Goal: Task Accomplishment & Management: Manage account settings

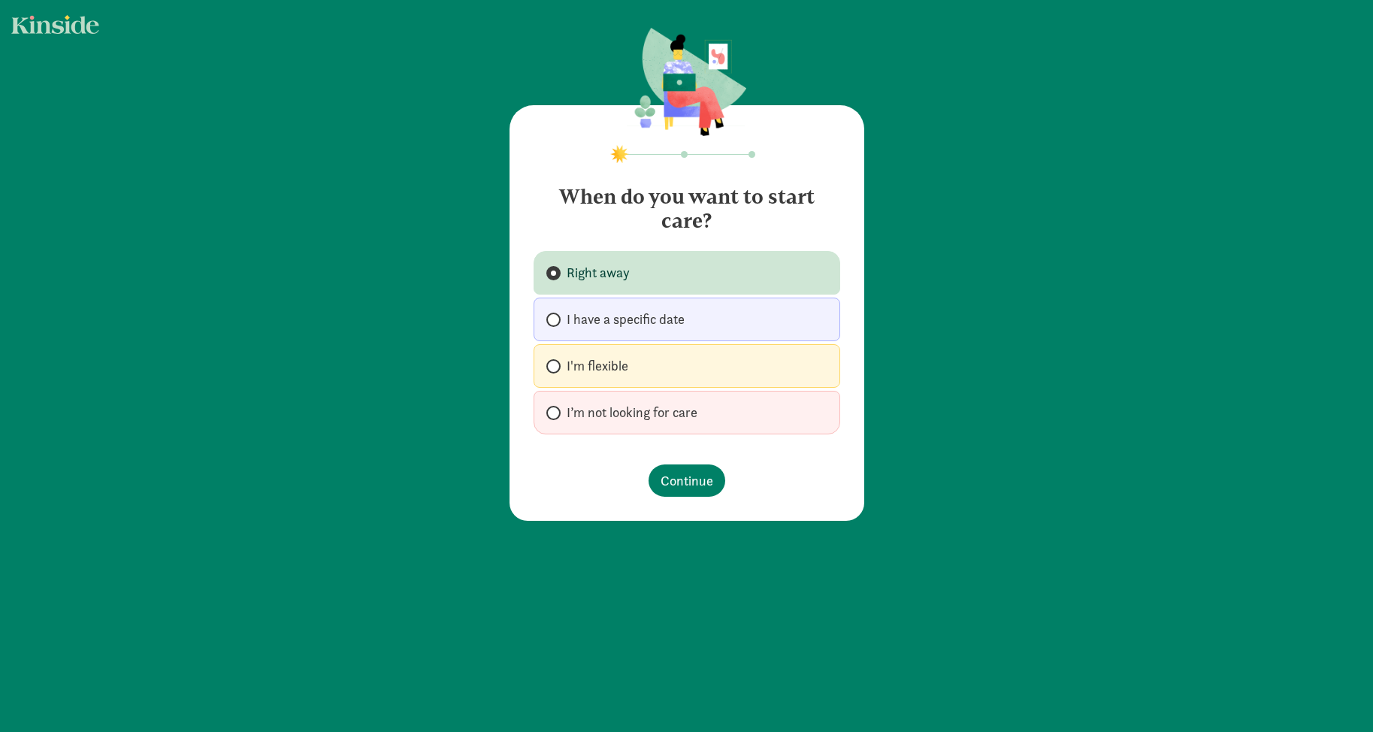
click at [665, 455] on footer "Continue" at bounding box center [687, 480] width 307 height 56
drag, startPoint x: 673, startPoint y: 475, endPoint x: 690, endPoint y: 463, distance: 20.4
click at [673, 475] on span "Continue" at bounding box center [687, 481] width 53 height 20
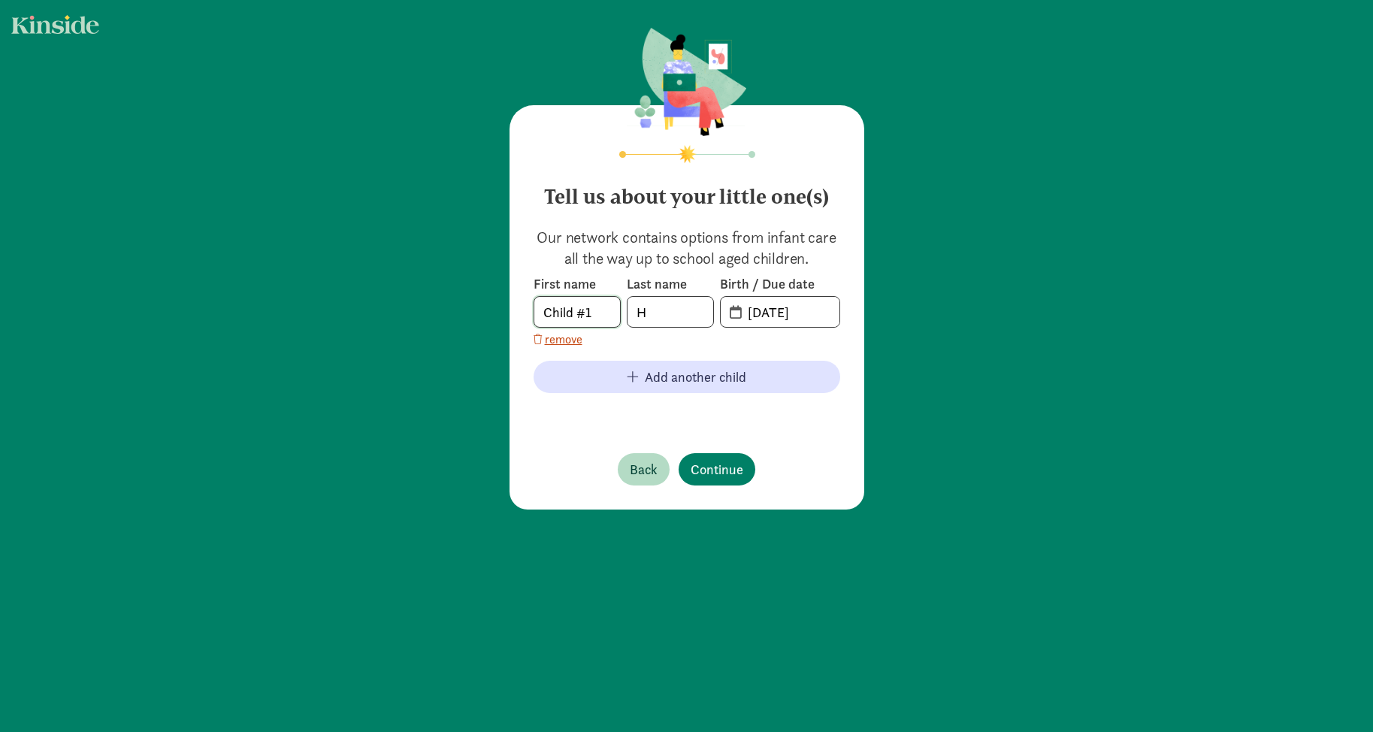
click at [583, 301] on body "Tell us about your little one(s) Our network contains options from infant care …" at bounding box center [686, 366] width 1373 height 732
drag, startPoint x: 576, startPoint y: 310, endPoint x: 711, endPoint y: 306, distance: 135.3
click at [696, 316] on div "First name OliverChild #1 Last name H Birth / Due date 09-03-2025" at bounding box center [687, 301] width 307 height 53
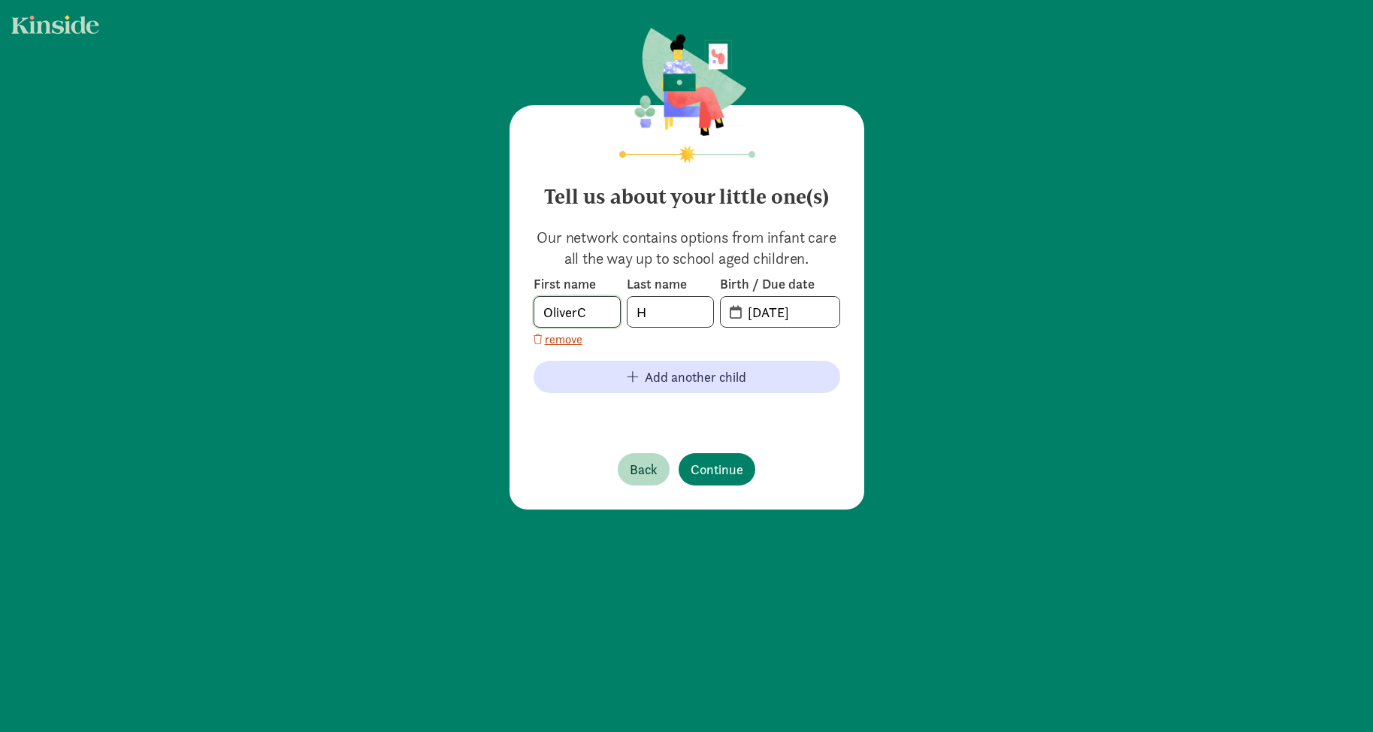
scroll to position [0, 0]
type input "Oliver"
click at [675, 309] on input "H" at bounding box center [671, 312] width 86 height 30
type input "Halfpap"
click at [770, 302] on input "09-03-2025" at bounding box center [789, 312] width 101 height 30
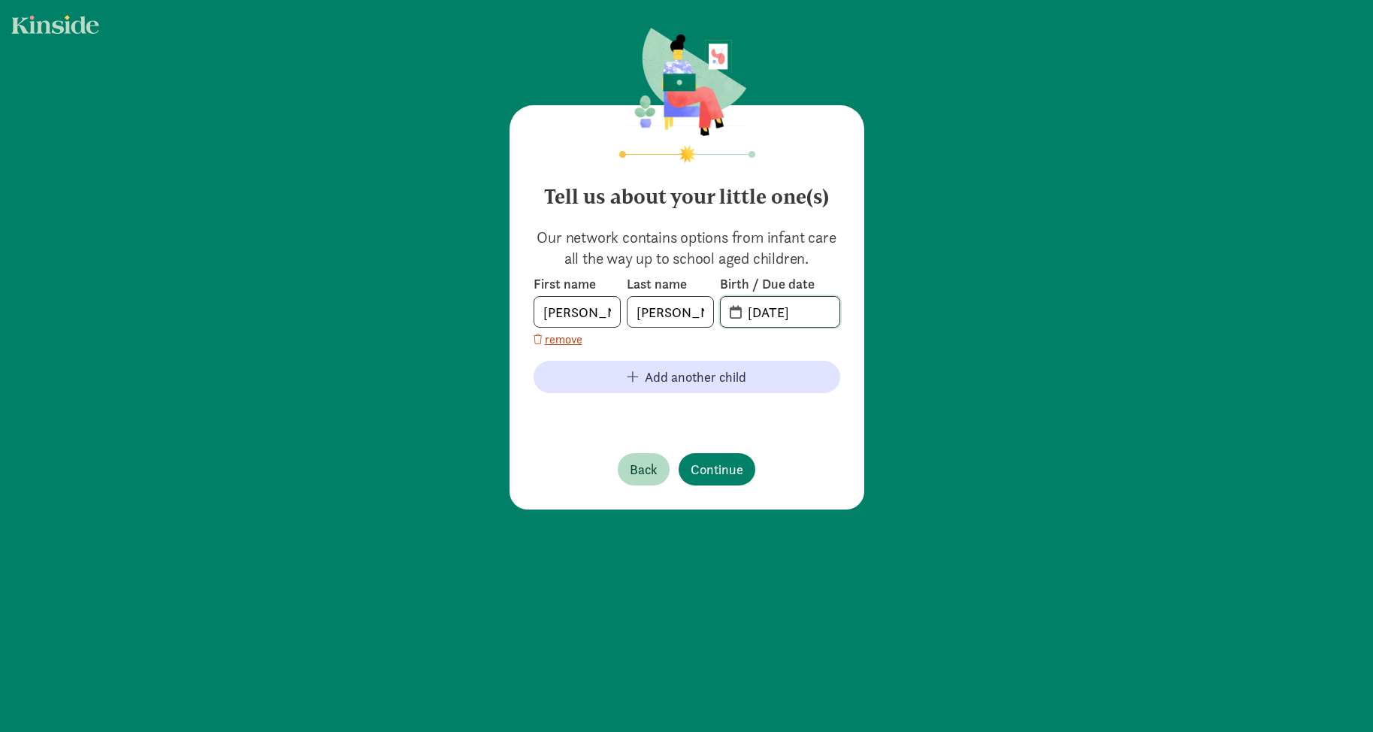
drag, startPoint x: 748, startPoint y: 309, endPoint x: 980, endPoint y: 316, distance: 232.4
click at [973, 316] on div "Tell us about your little one(s) Our network contains options from infant care …" at bounding box center [686, 270] width 1373 height 540
type input "05-06-2023"
click at [719, 474] on span "Continue" at bounding box center [717, 469] width 53 height 20
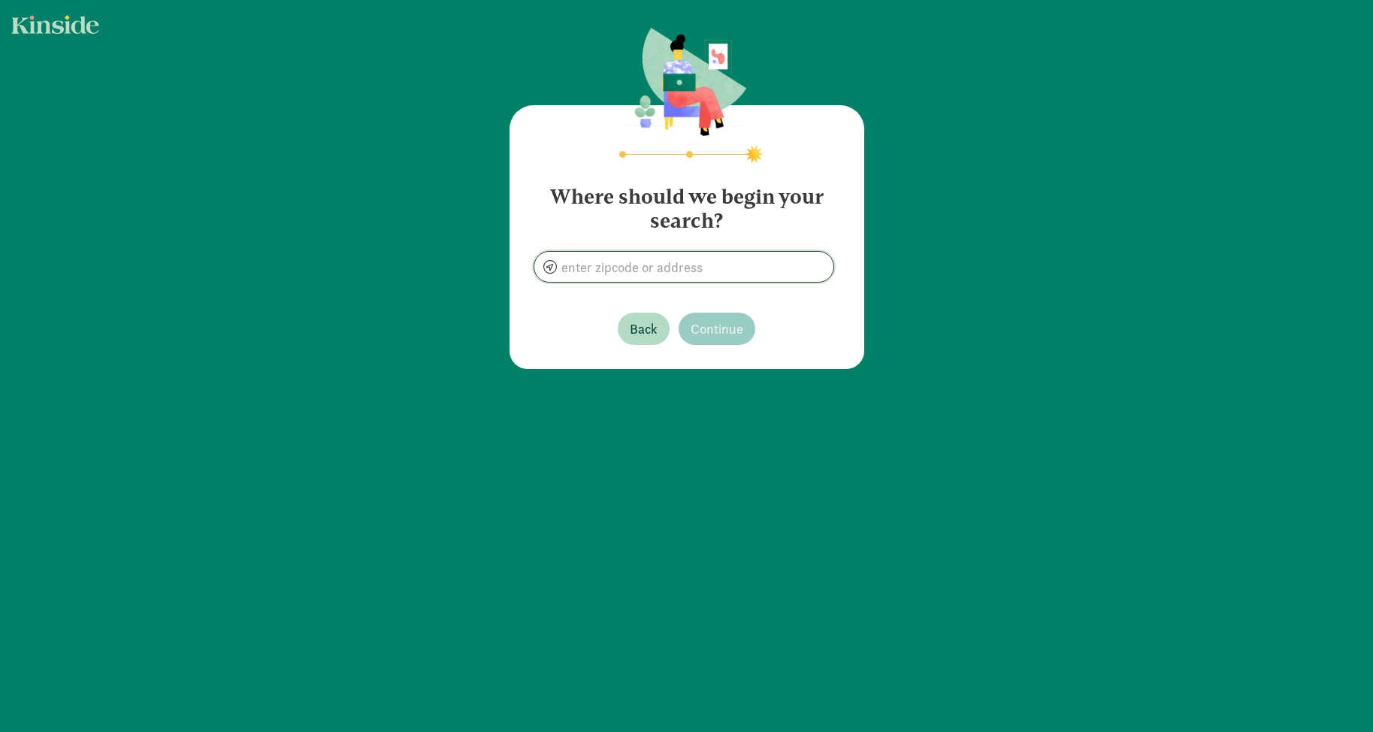
click at [625, 274] on input at bounding box center [683, 267] width 299 height 30
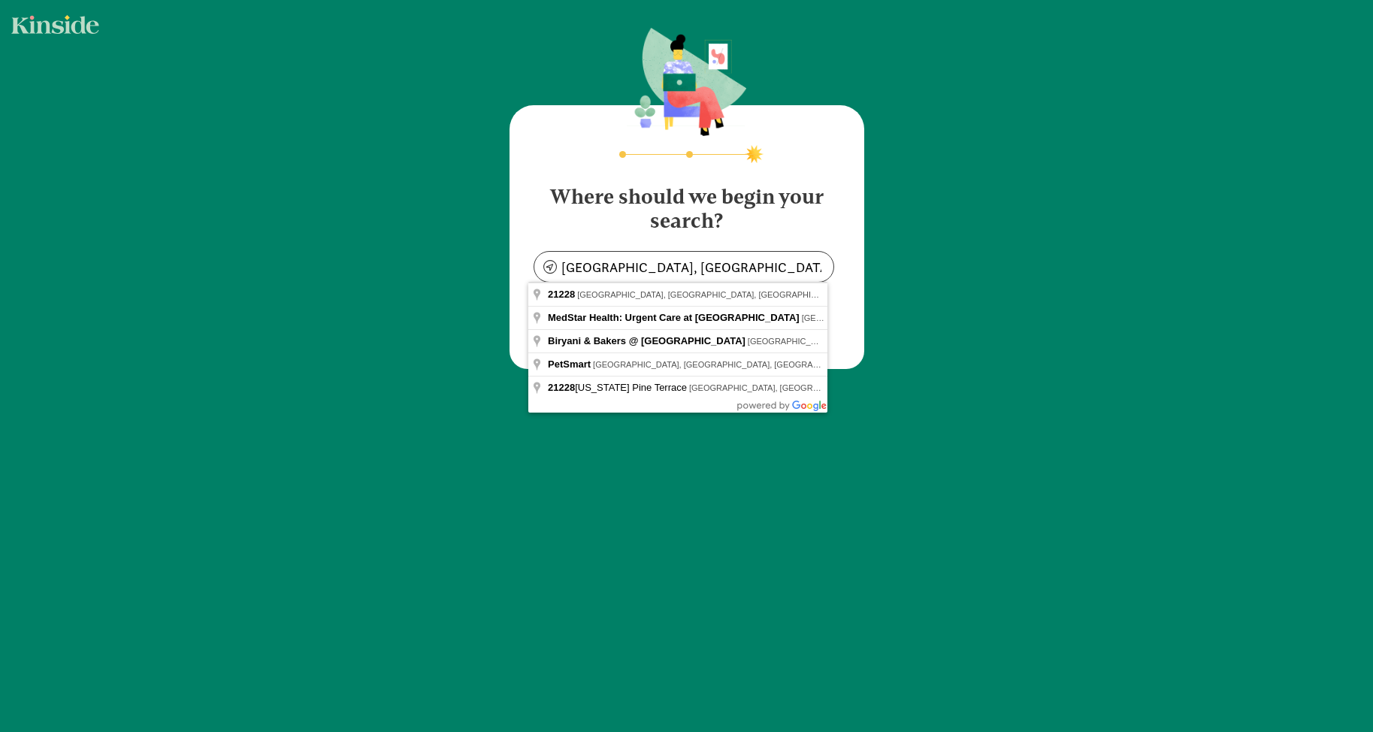
type input "Catonsville, MD 21228, USA"
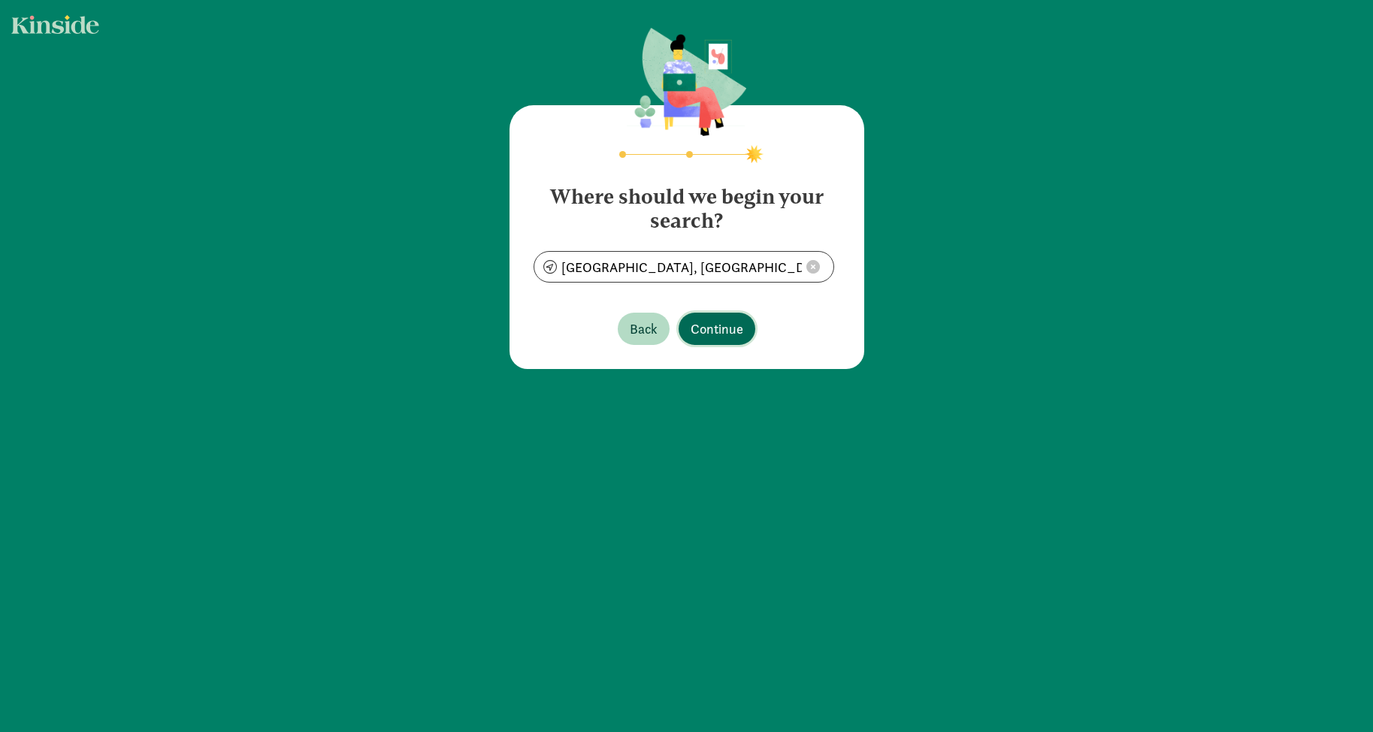
click at [710, 328] on span "Continue" at bounding box center [717, 329] width 53 height 20
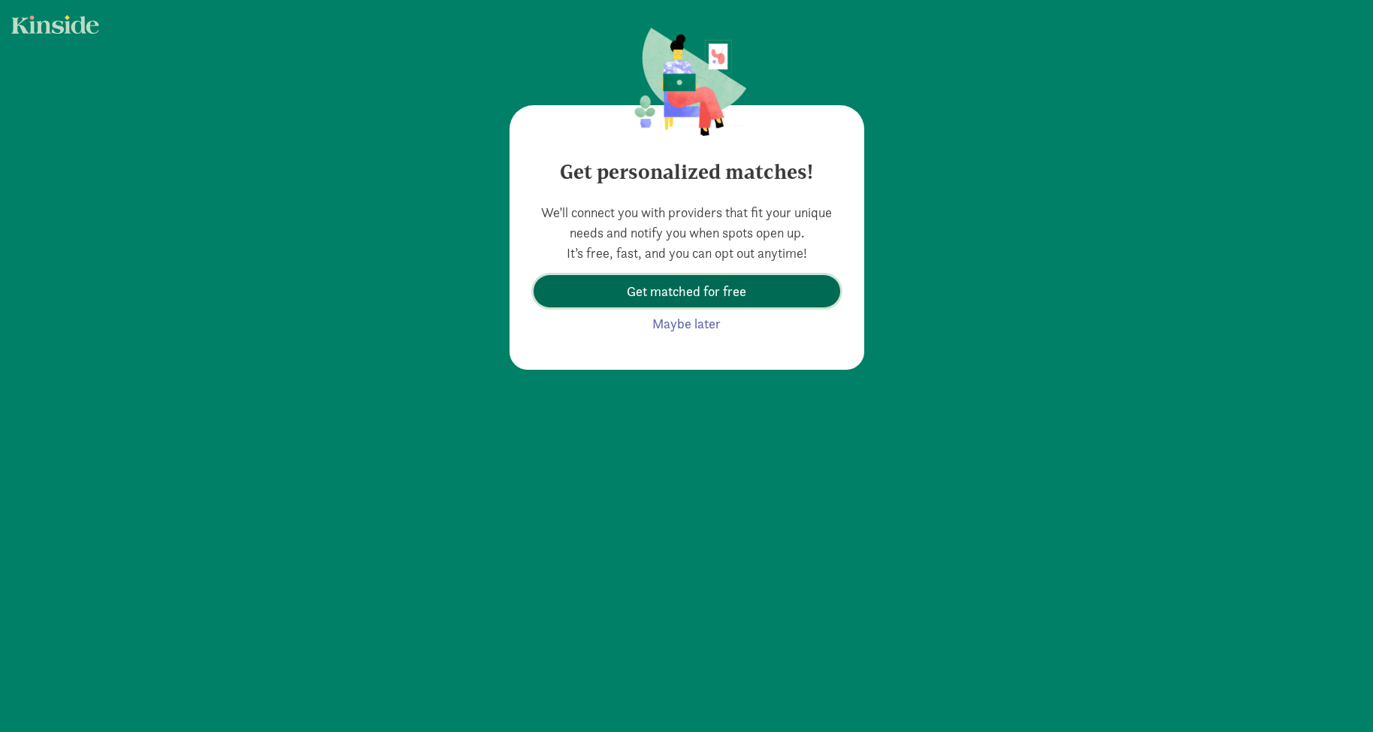
click at [695, 293] on span "Get matched for free" at bounding box center [687, 291] width 120 height 20
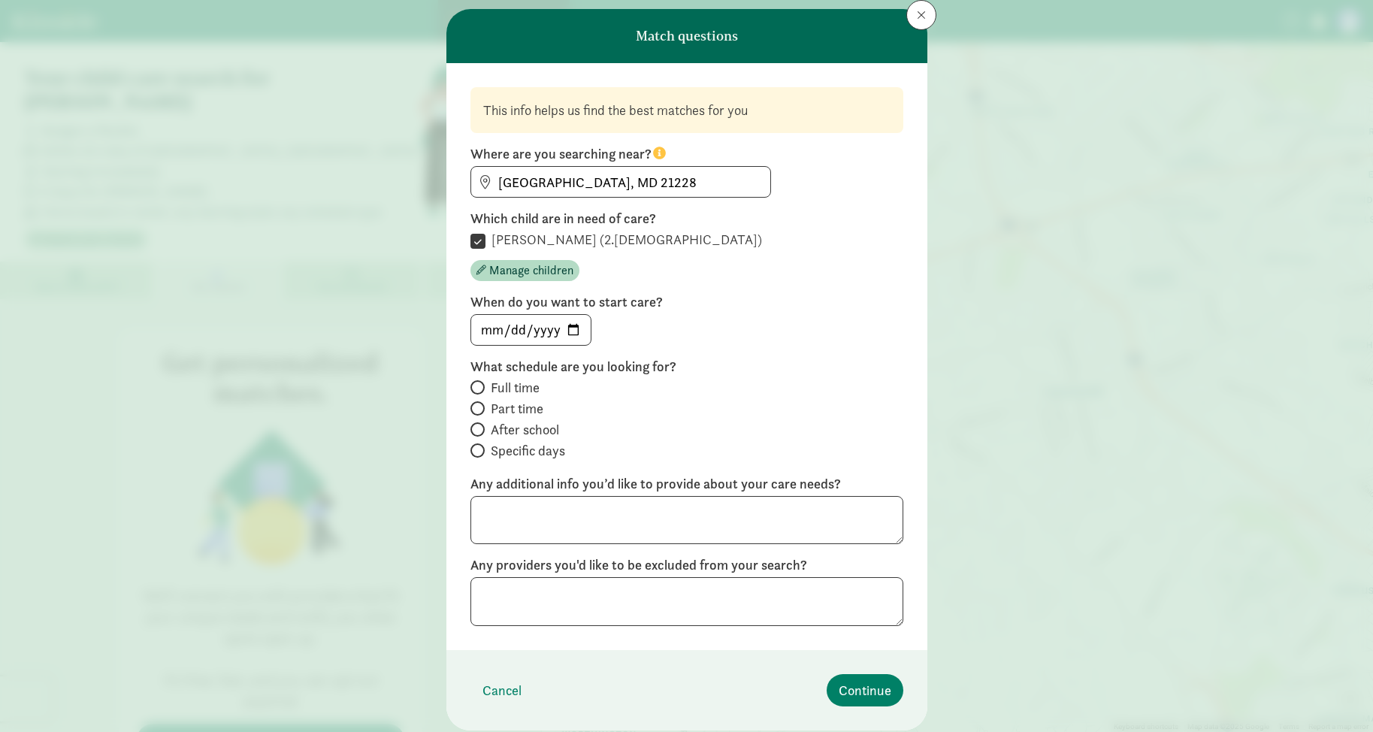
scroll to position [86, 0]
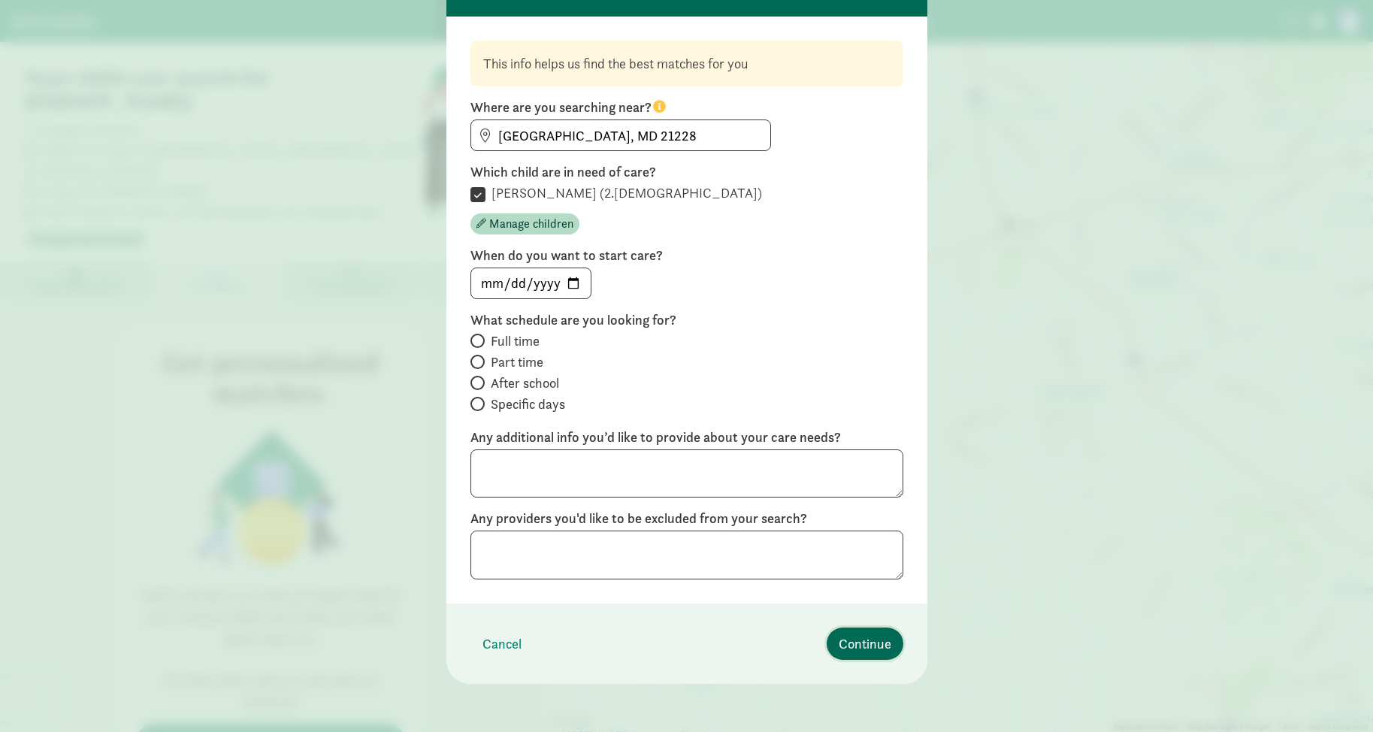
click at [855, 638] on span "Continue" at bounding box center [865, 644] width 53 height 20
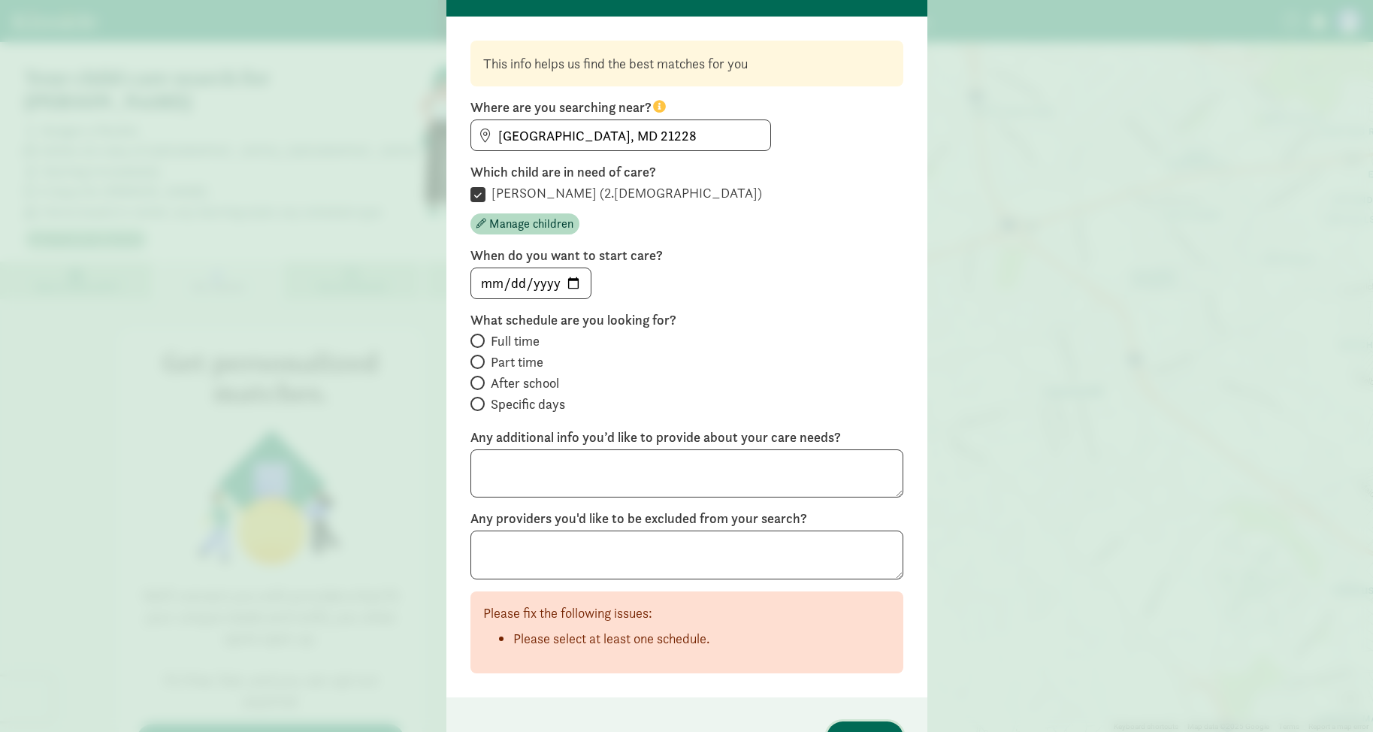
scroll to position [180, 0]
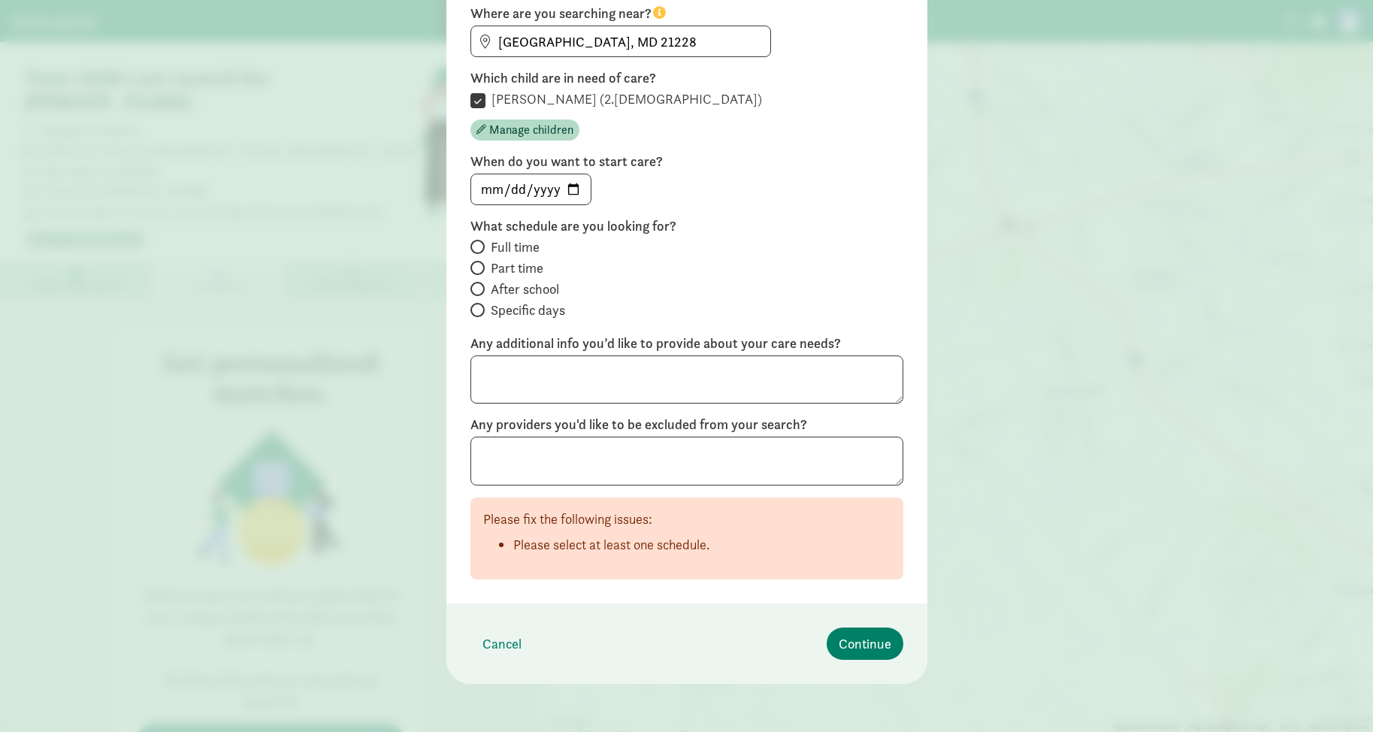
click at [503, 252] on span "Full time" at bounding box center [515, 247] width 49 height 18
click at [480, 252] on input "Full time" at bounding box center [476, 247] width 10 height 10
radio input "true"
click at [861, 635] on span "Continue" at bounding box center [865, 644] width 53 height 20
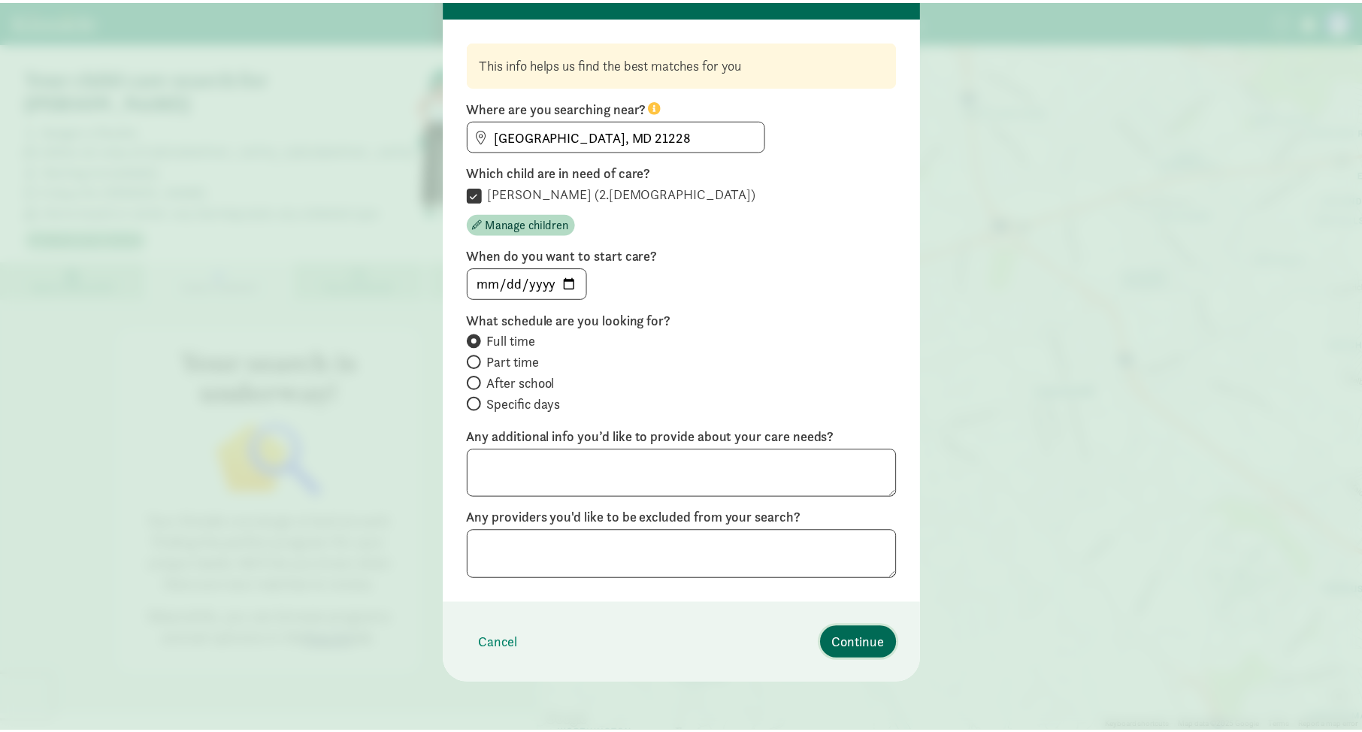
scroll to position [0, 0]
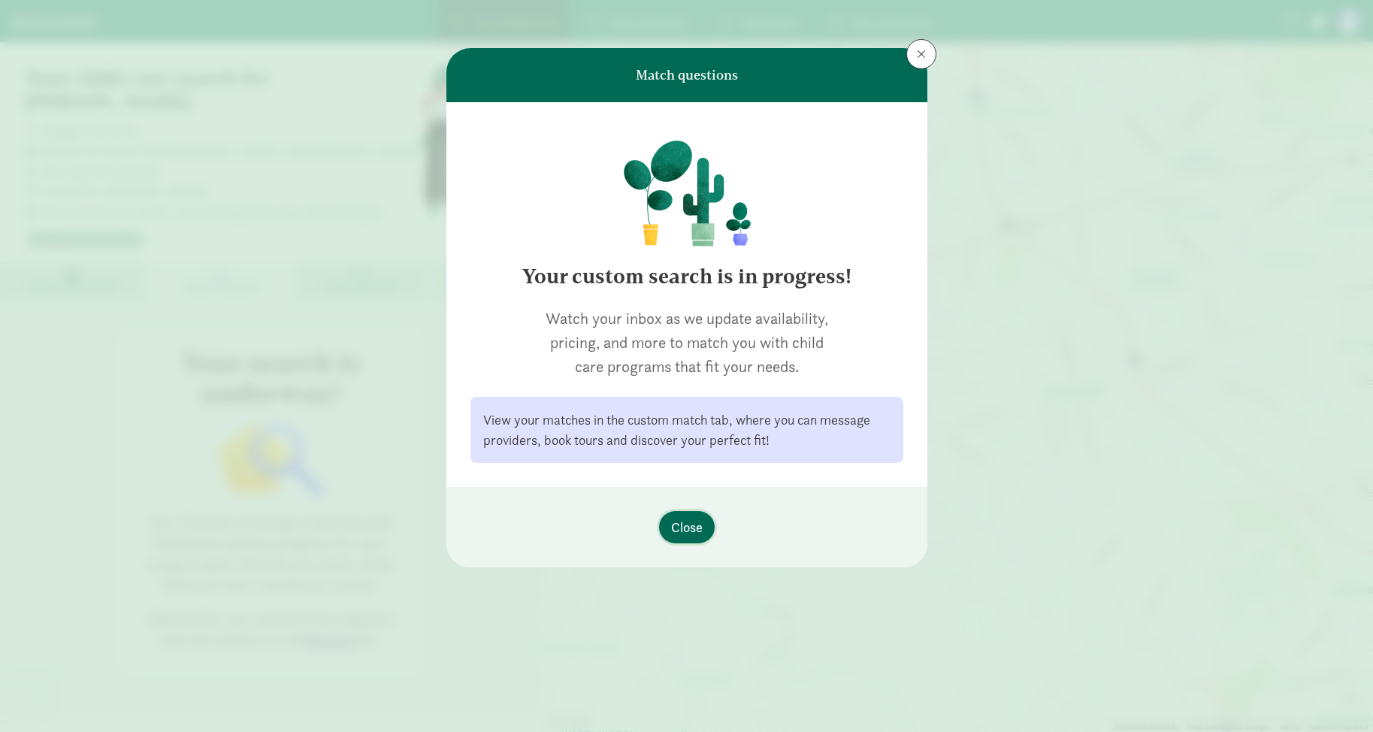
click at [676, 524] on span "Close" at bounding box center [687, 527] width 32 height 20
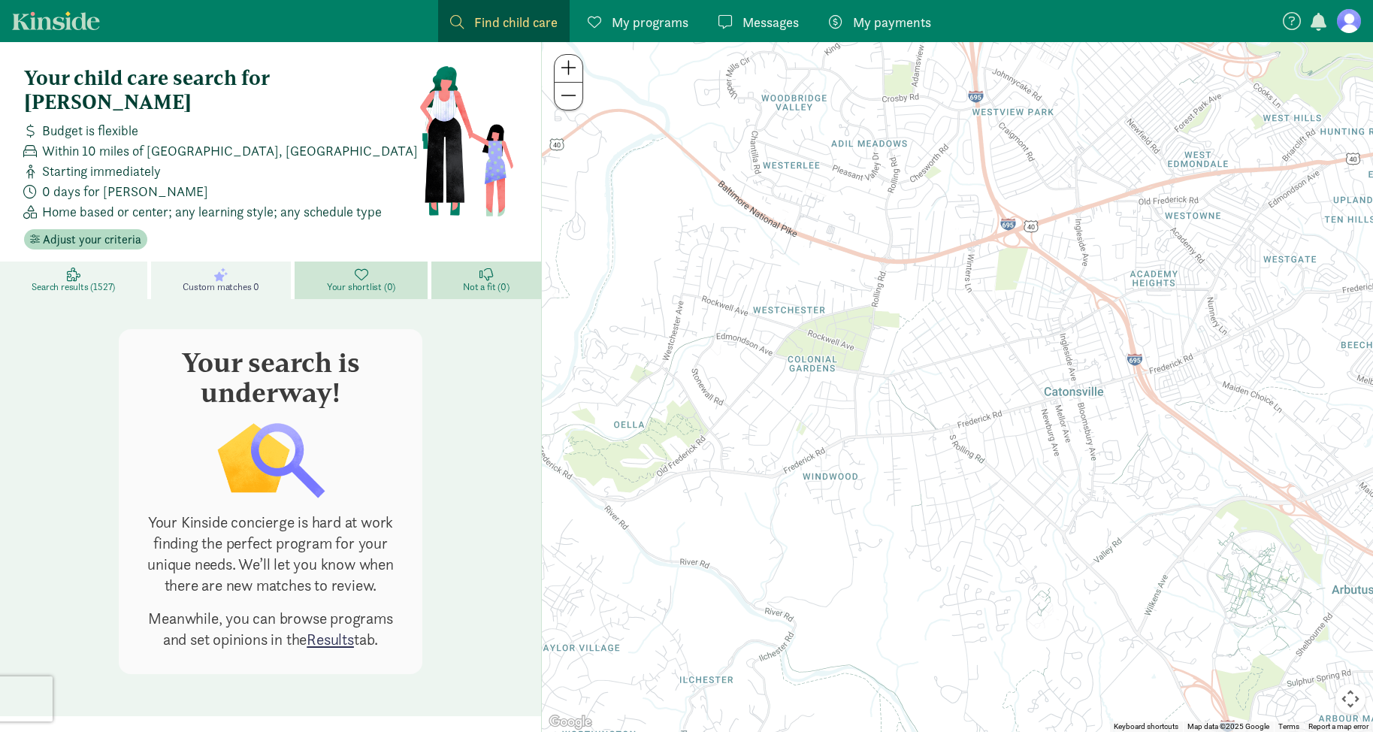
click at [82, 262] on link "Search results (1527)" at bounding box center [75, 281] width 151 height 38
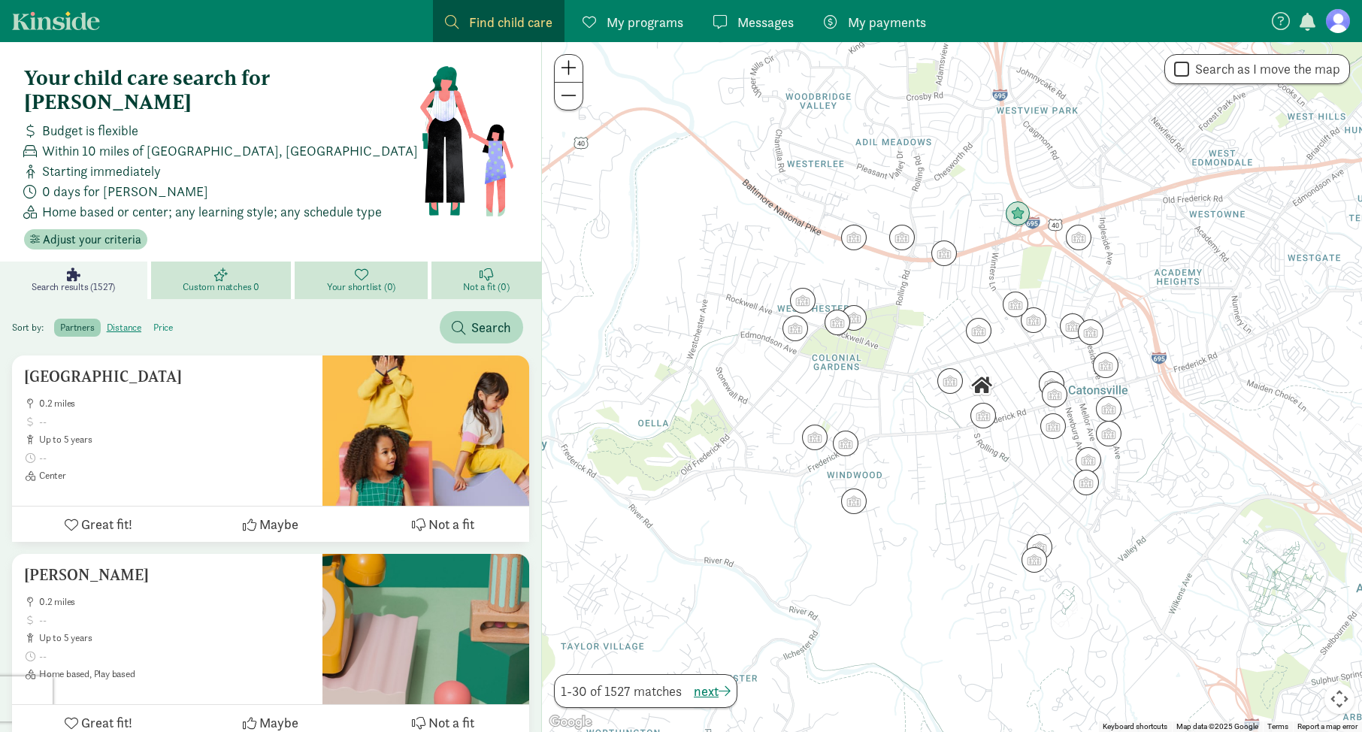
click at [168, 319] on label "price" at bounding box center [163, 328] width 32 height 18
click at [153, 322] on input "price" at bounding box center [153, 322] width 0 height 0
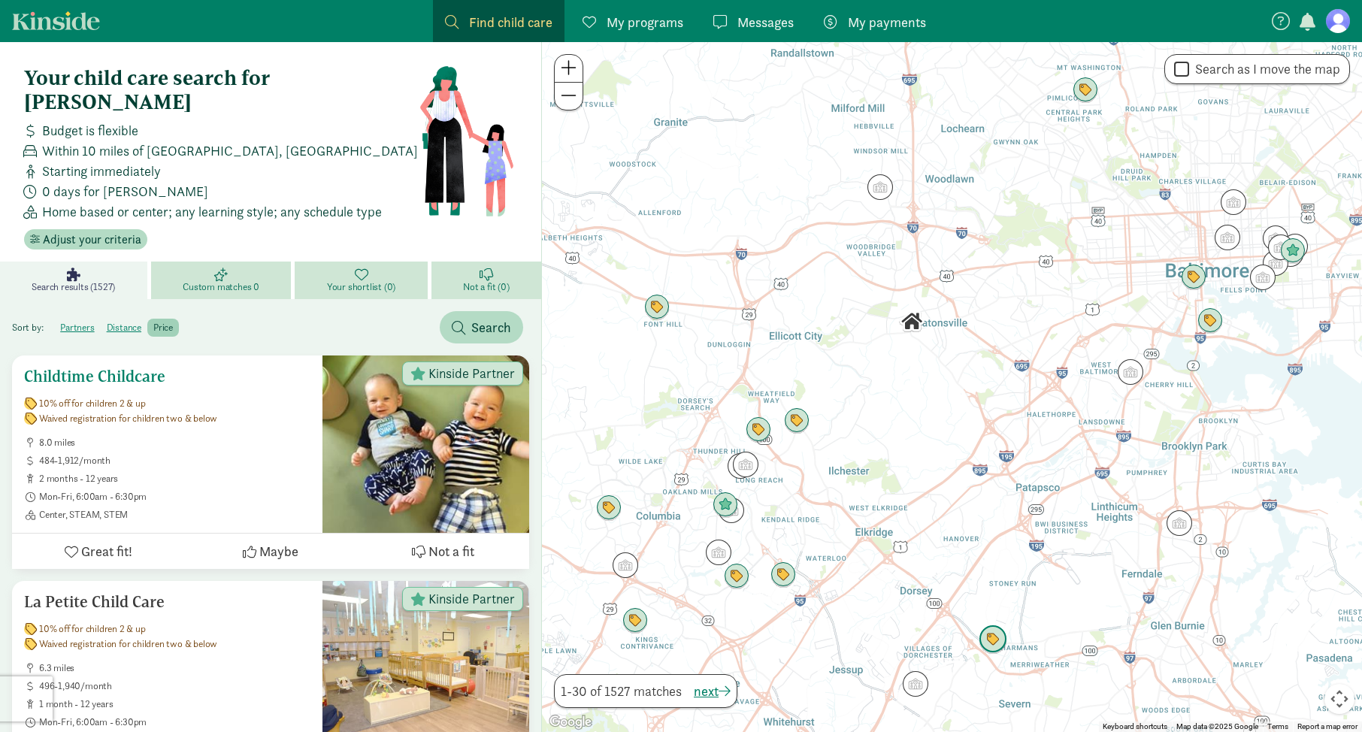
click at [214, 491] on span "Mon-Fri, 6:00am - 6:30pm" at bounding box center [174, 497] width 271 height 12
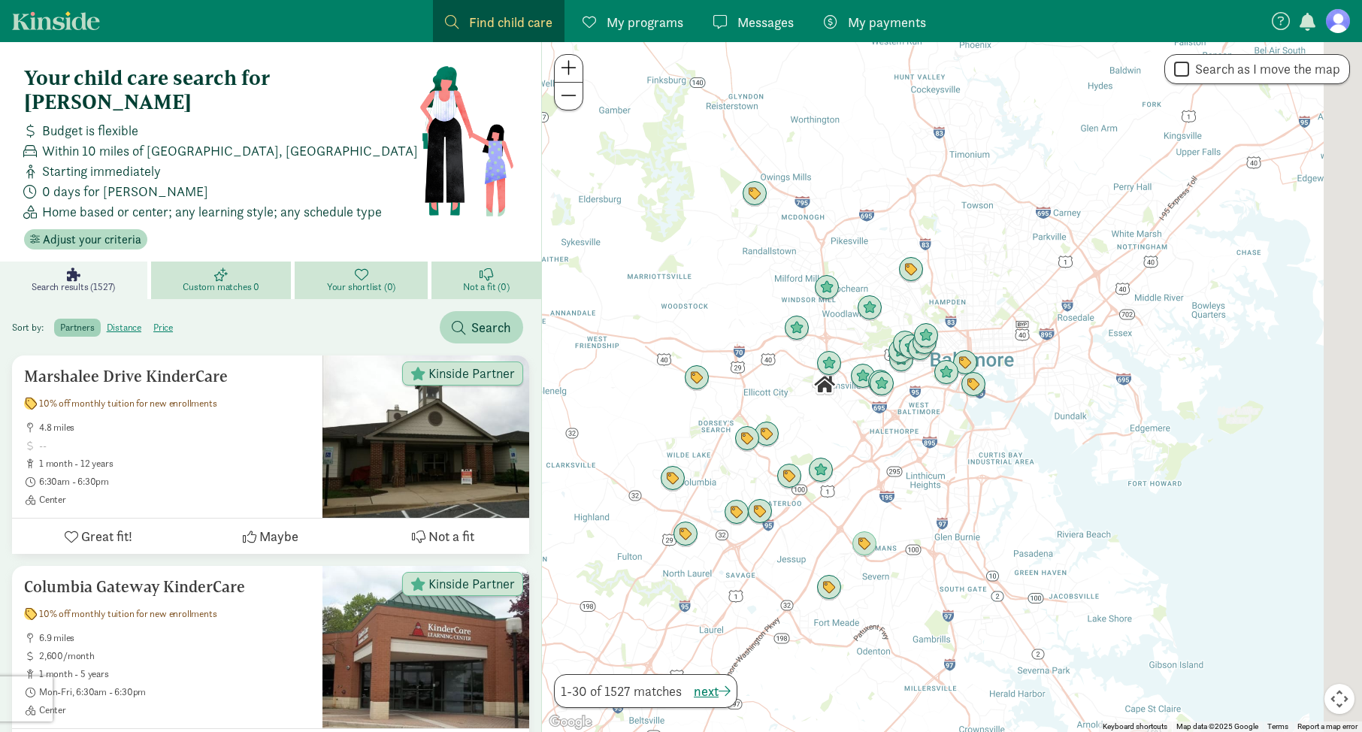
drag, startPoint x: 1197, startPoint y: 268, endPoint x: 1023, endPoint y: 279, distance: 174.7
click at [1023, 279] on div at bounding box center [952, 387] width 820 height 690
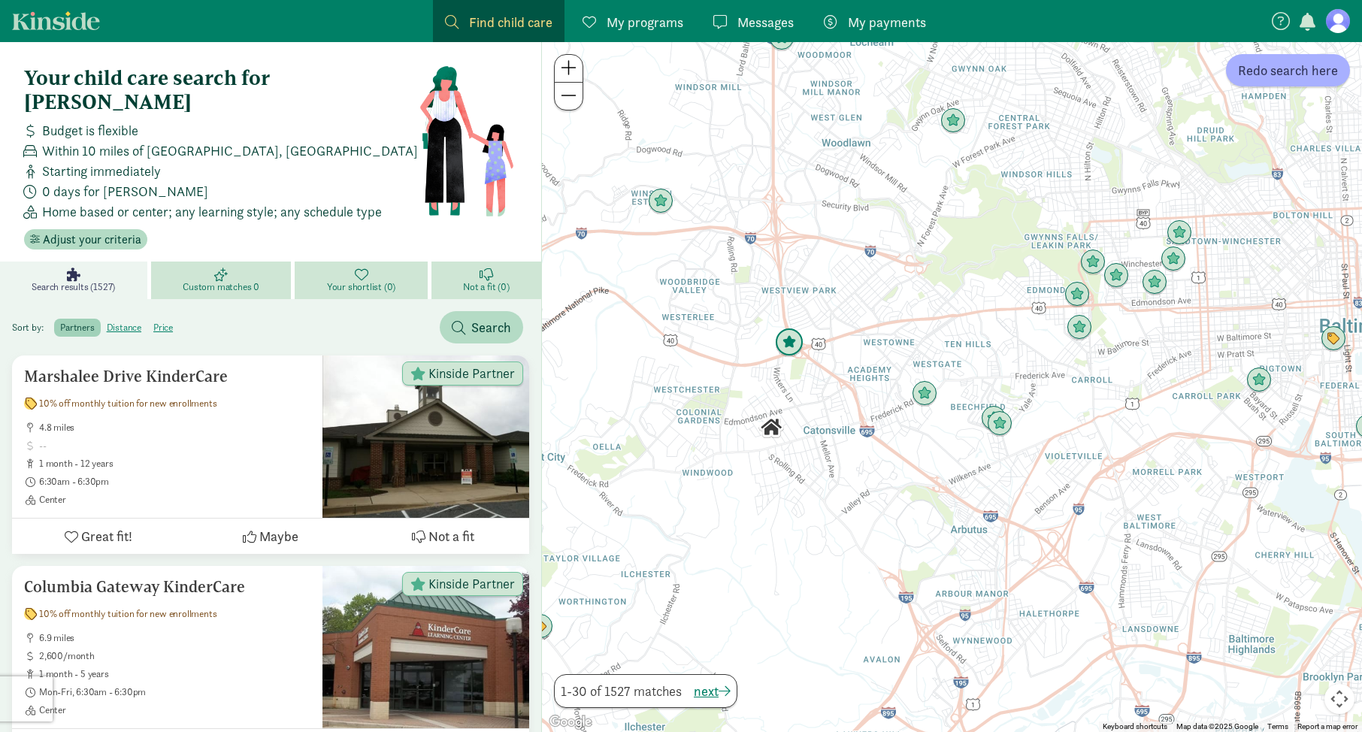
click at [785, 345] on img "Click to see details" at bounding box center [789, 342] width 29 height 29
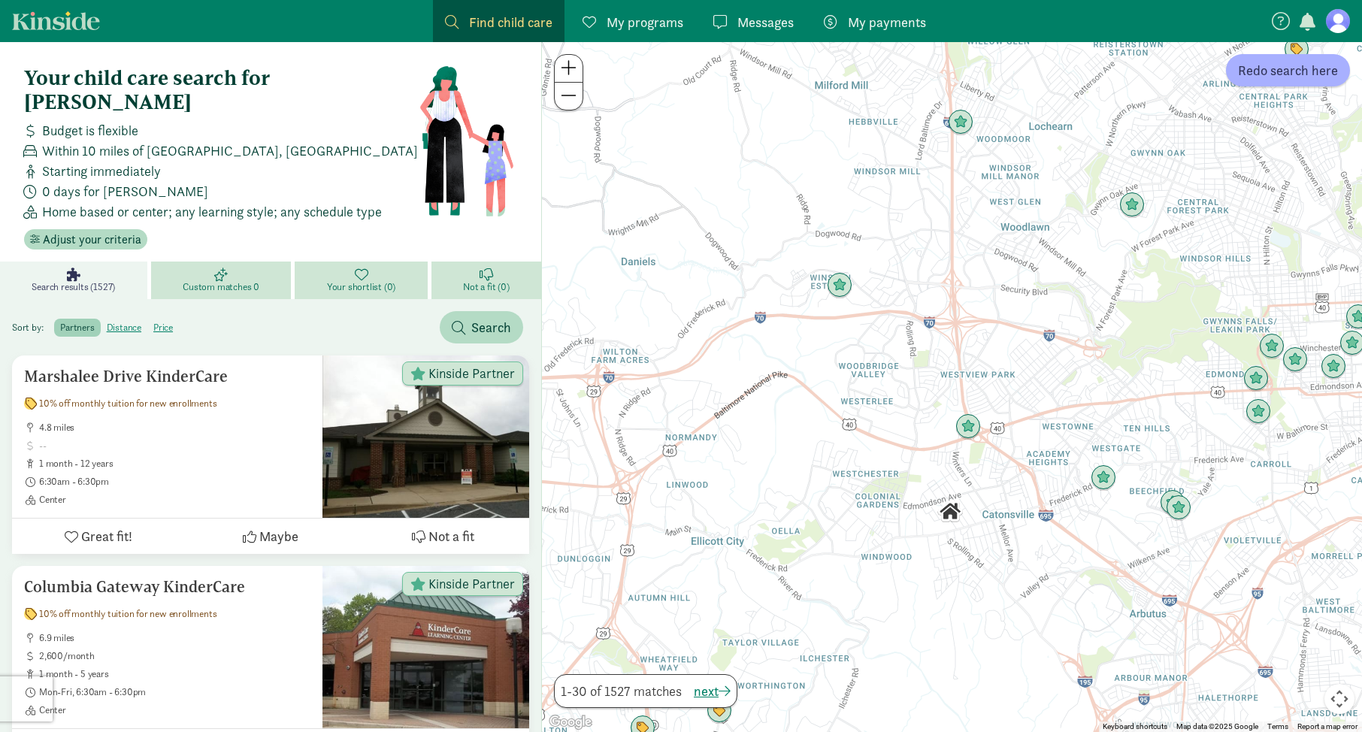
drag, startPoint x: 634, startPoint y: 418, endPoint x: 810, endPoint y: 470, distance: 183.4
click at [810, 470] on div "To navigate, press the arrow keys." at bounding box center [952, 387] width 820 height 690
click at [846, 286] on img "Click to see details" at bounding box center [839, 285] width 29 height 29
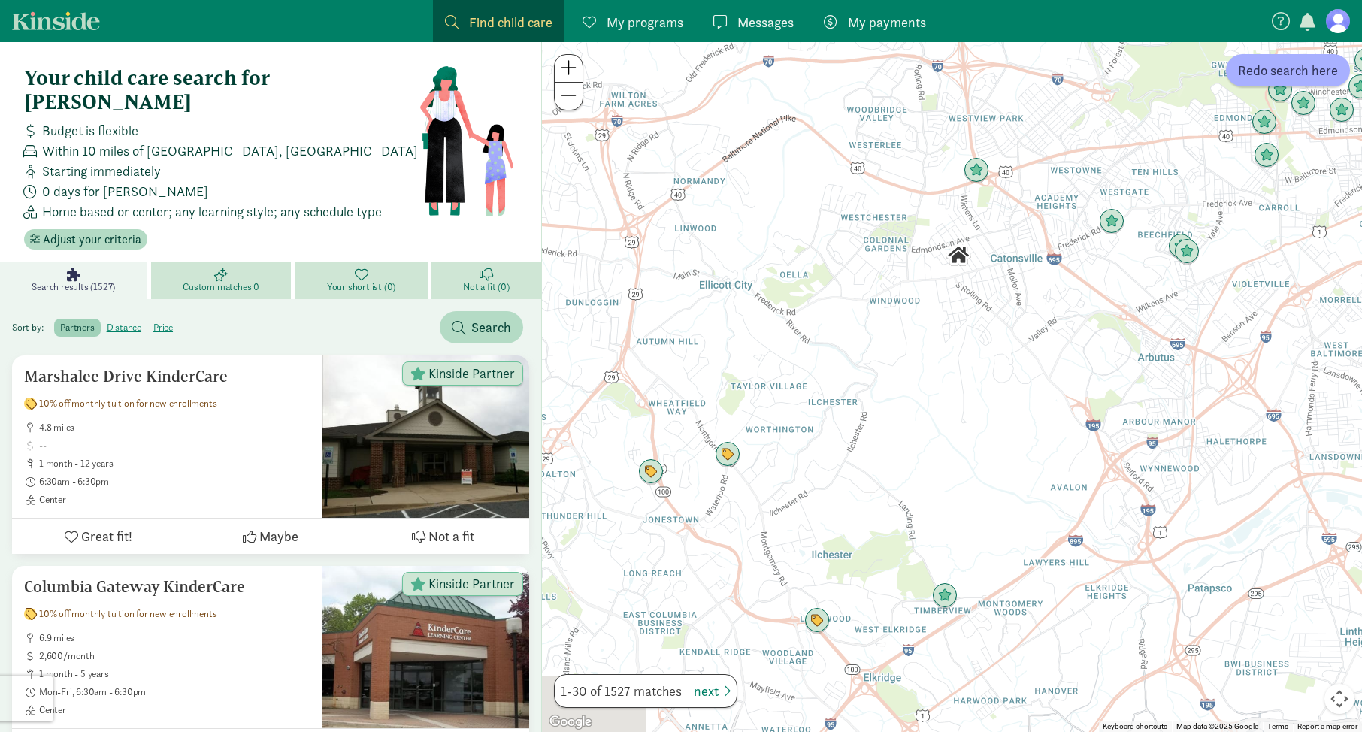
drag, startPoint x: 873, startPoint y: 552, endPoint x: 943, endPoint y: 141, distance: 416.9
click at [938, 147] on div "To navigate, press the arrow keys." at bounding box center [952, 387] width 820 height 690
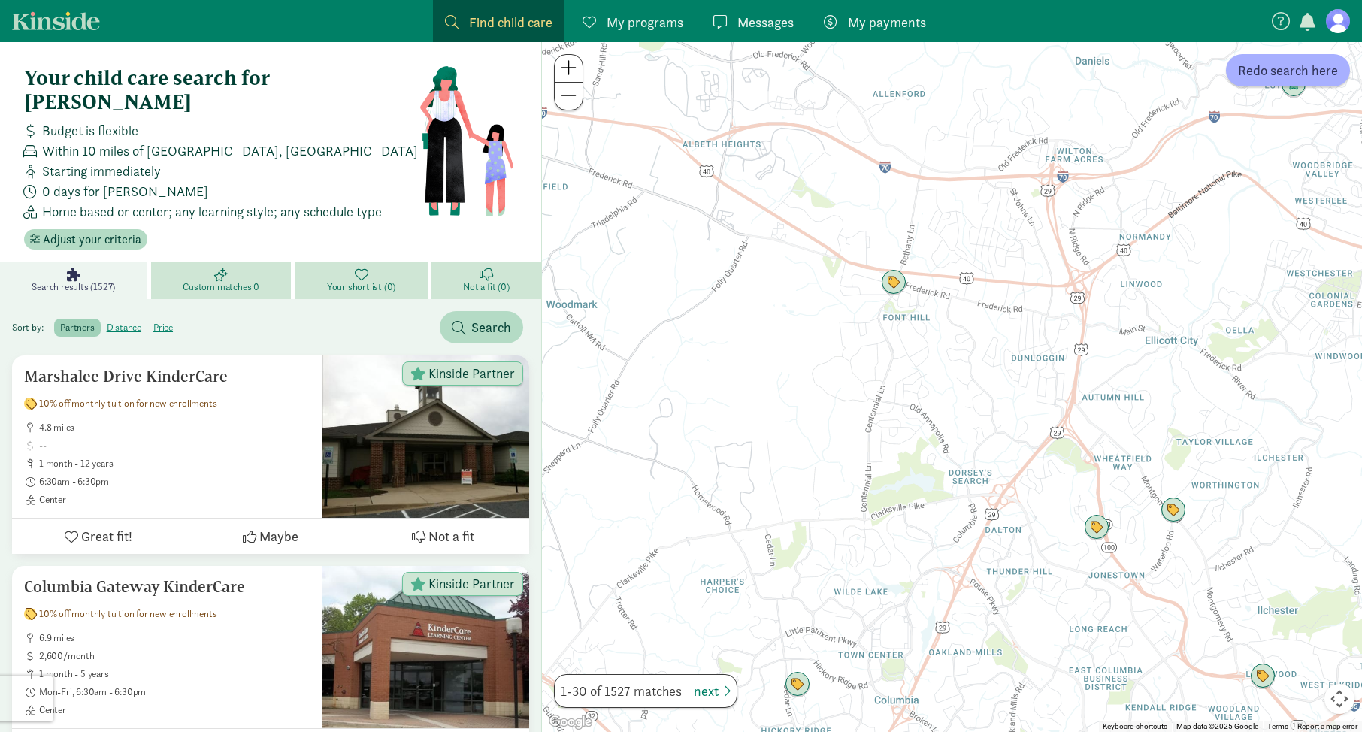
drag, startPoint x: 897, startPoint y: 321, endPoint x: 1255, endPoint y: 468, distance: 387.3
click at [1250, 474] on div at bounding box center [952, 387] width 820 height 690
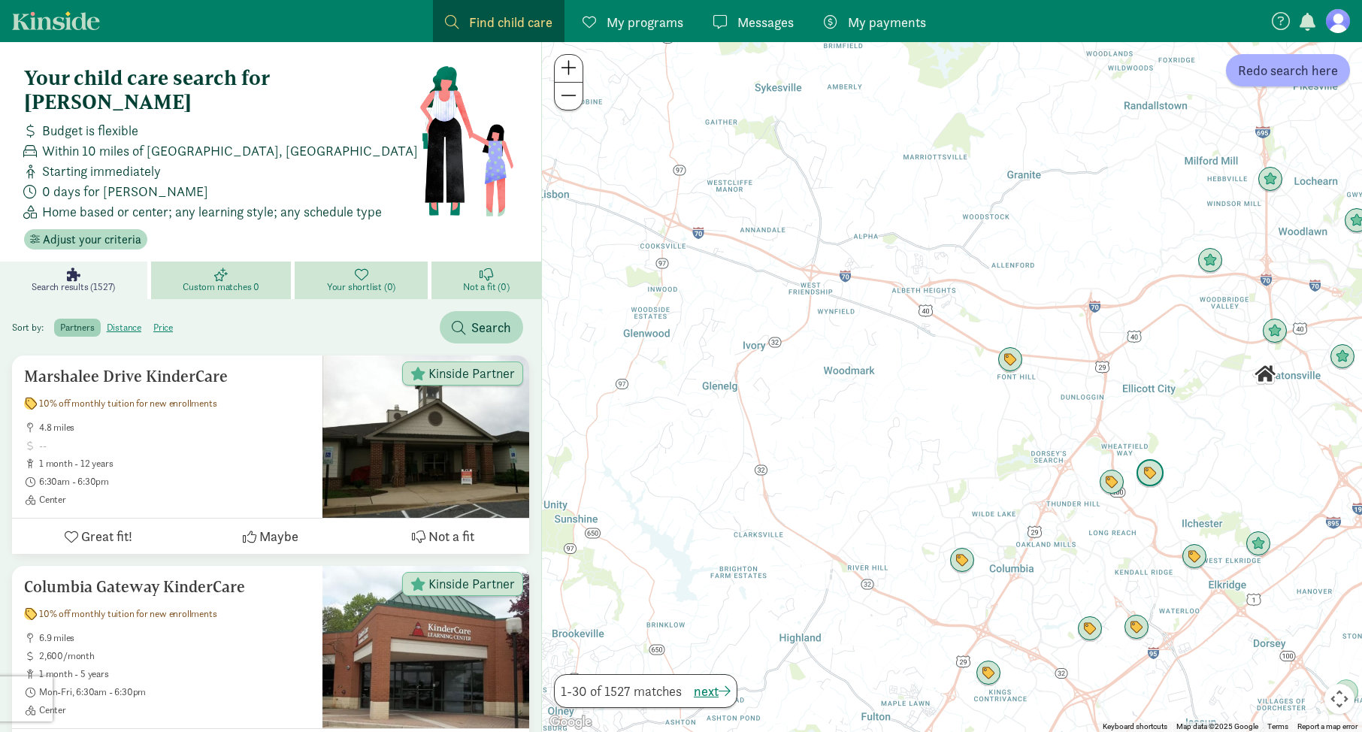
click at [1157, 475] on img "Click to see details" at bounding box center [1150, 473] width 29 height 29
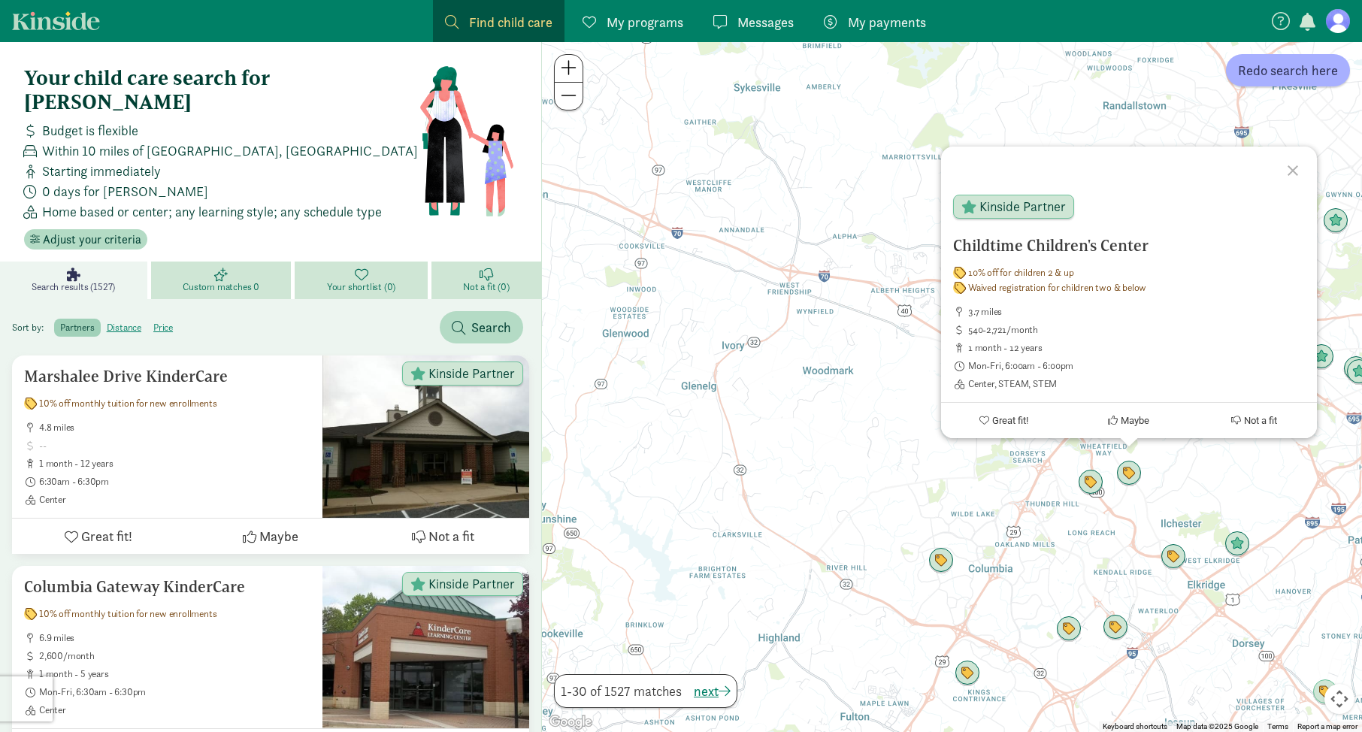
click at [893, 403] on div "Childtime Children's Center 10% off for children 2 & up Waived registration for…" at bounding box center [952, 387] width 820 height 690
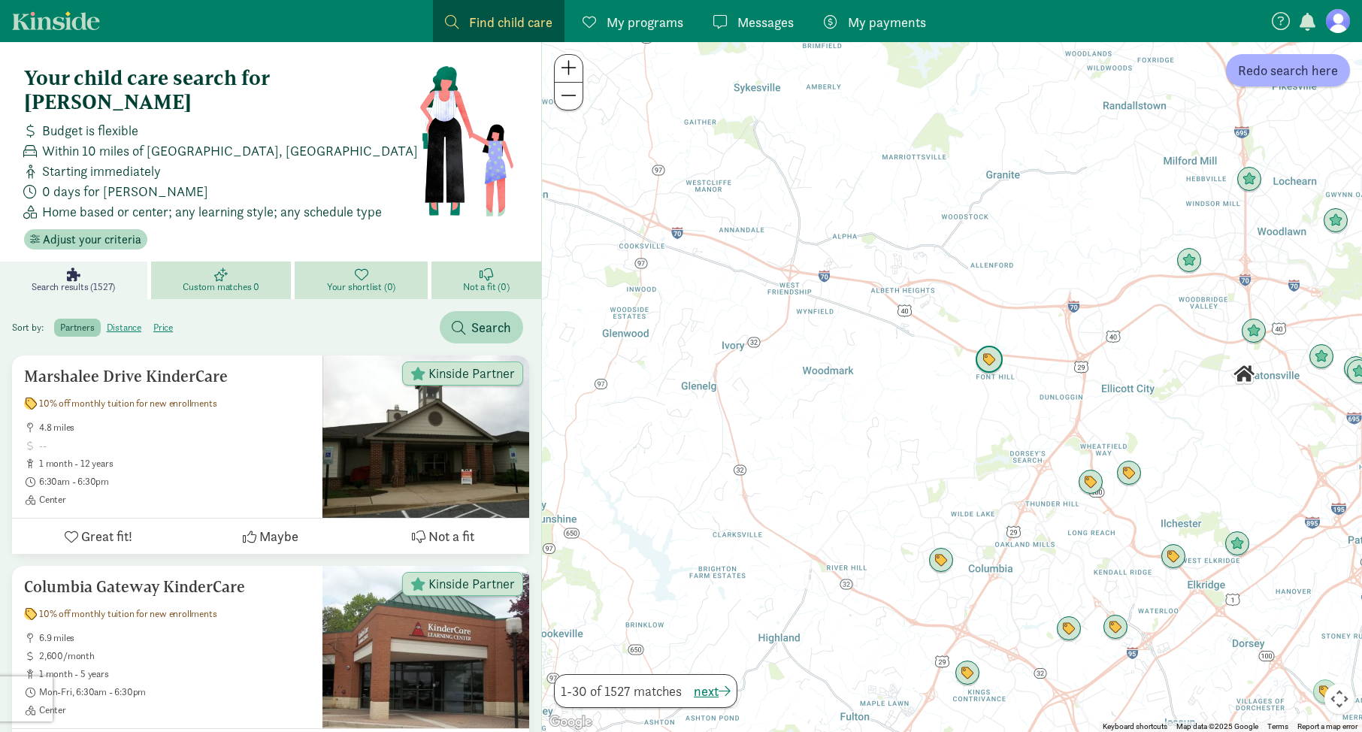
click at [982, 357] on img "Click to see details" at bounding box center [989, 360] width 29 height 29
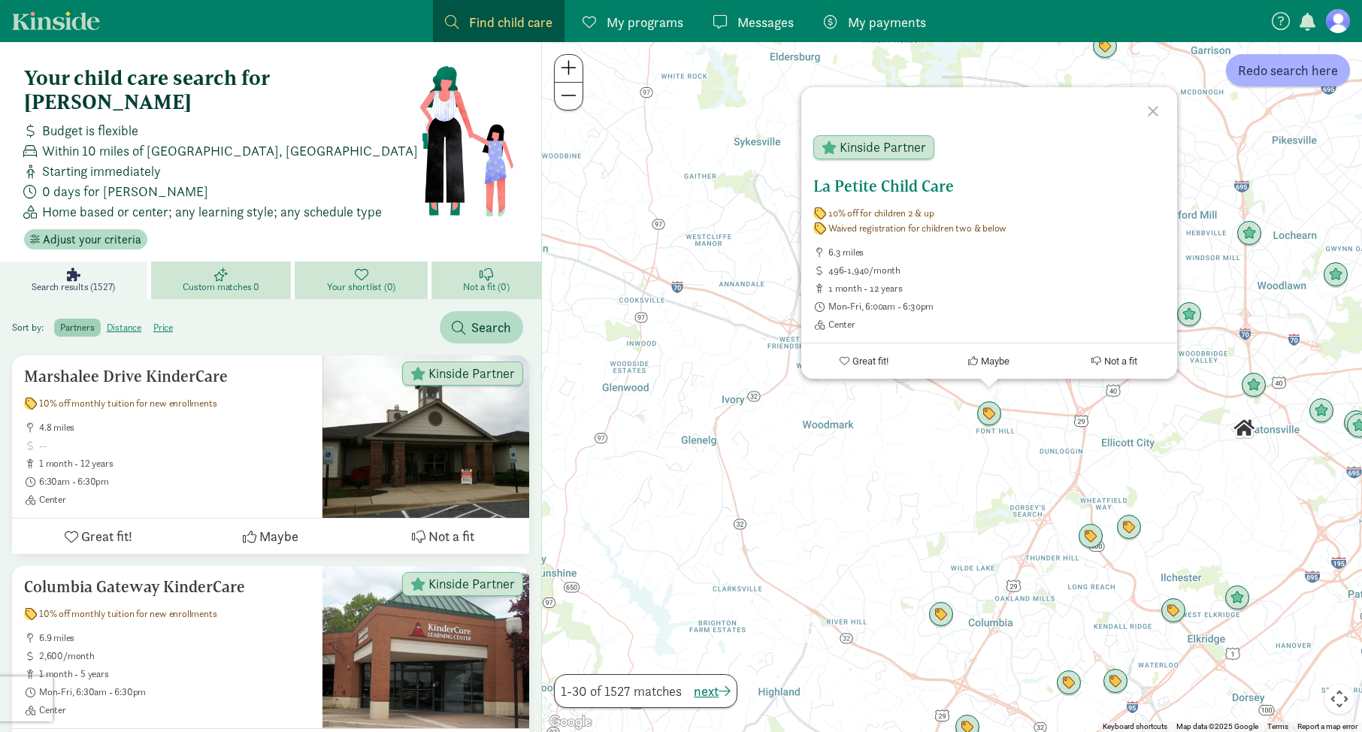
click at [863, 191] on h5 "La Petite Child Care" at bounding box center [989, 186] width 352 height 18
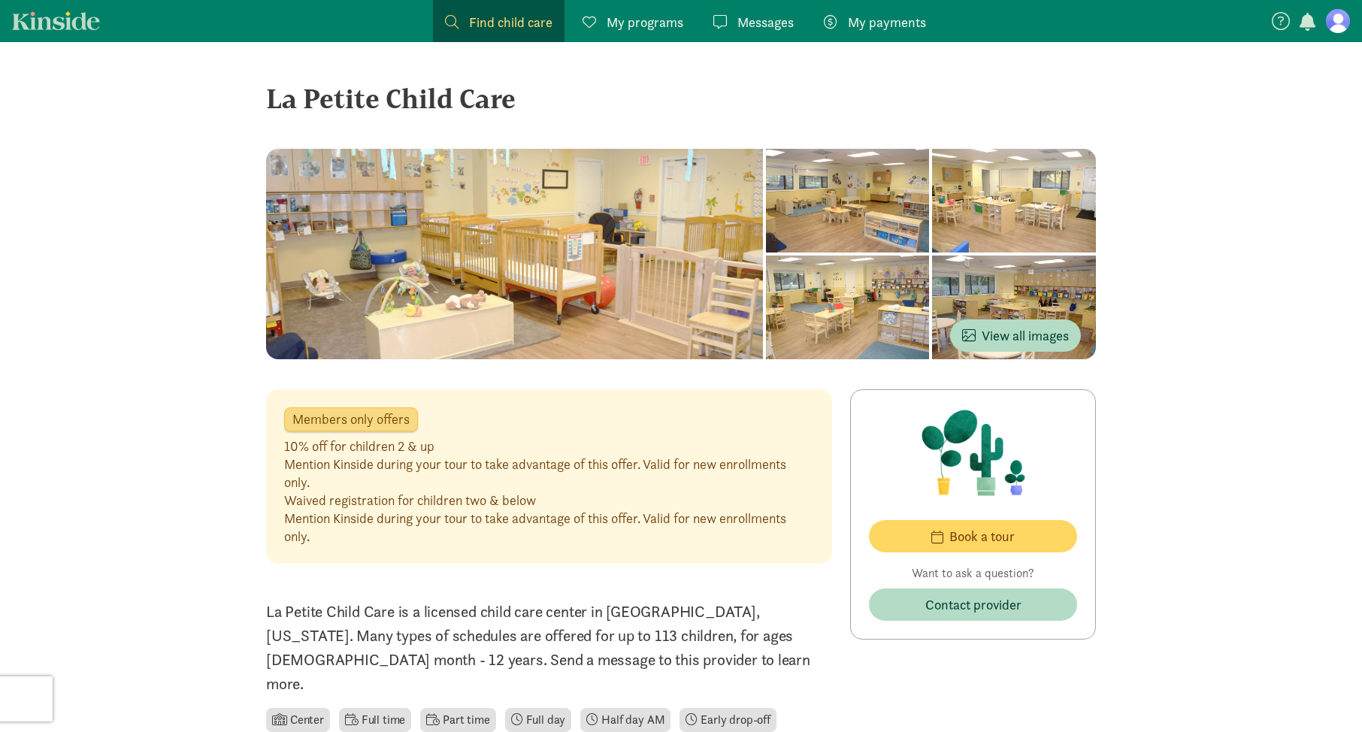
click at [652, 29] on span "My programs" at bounding box center [645, 22] width 77 height 20
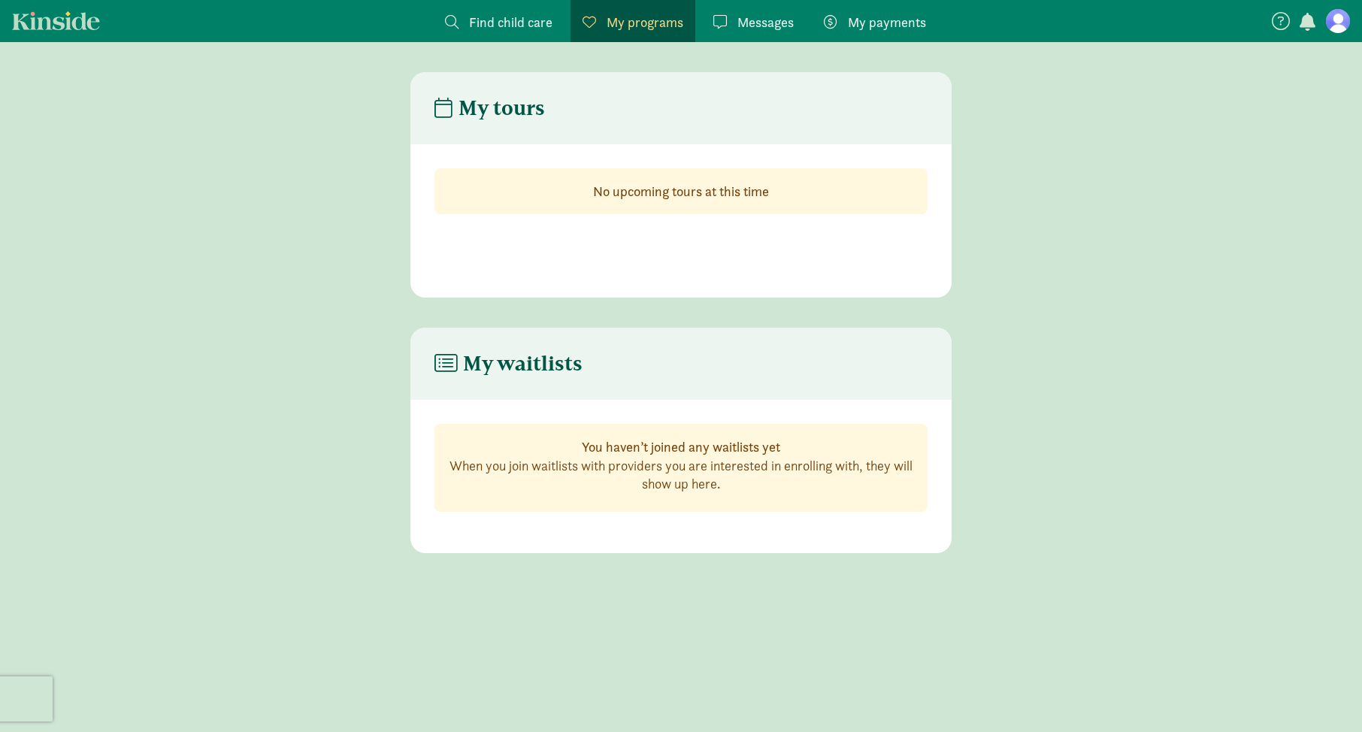
click at [750, 38] on link "Messages Messages" at bounding box center [753, 21] width 104 height 42
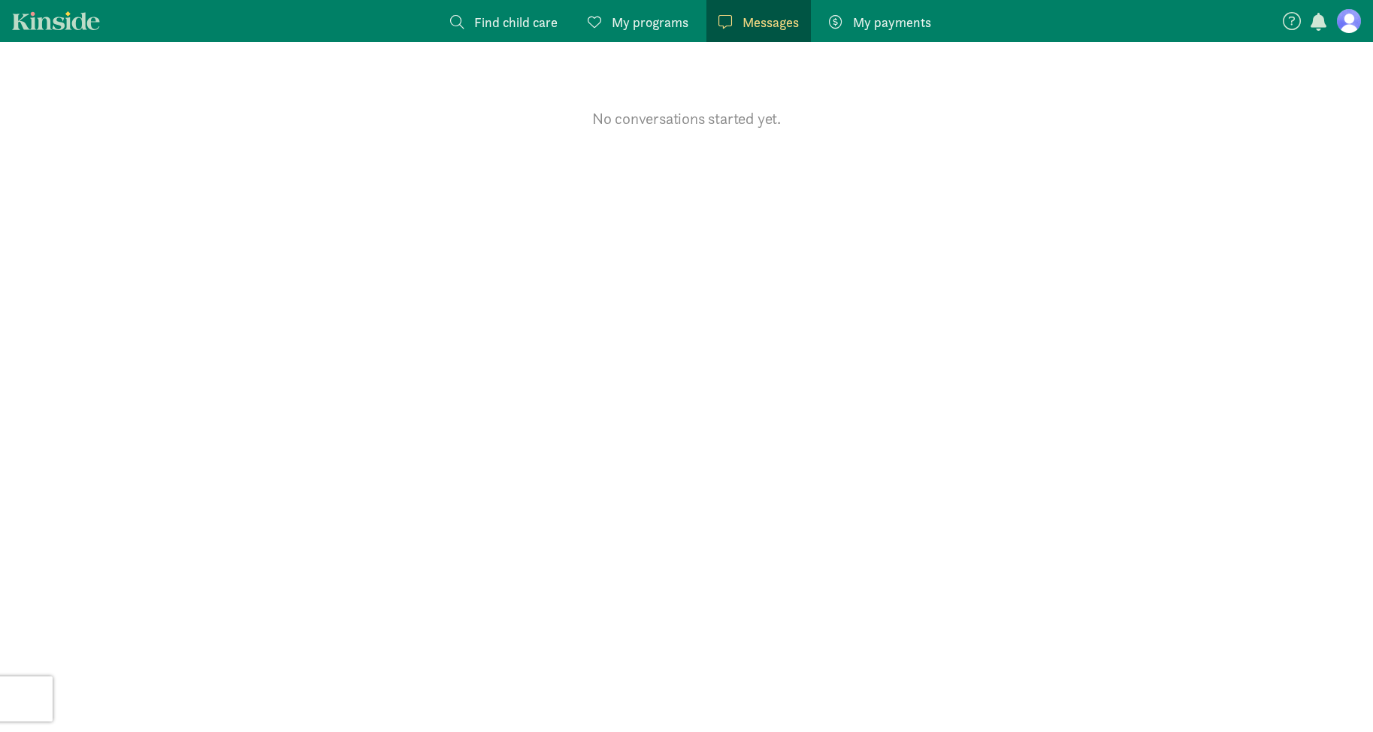
click at [881, 23] on span "My payments" at bounding box center [892, 22] width 78 height 20
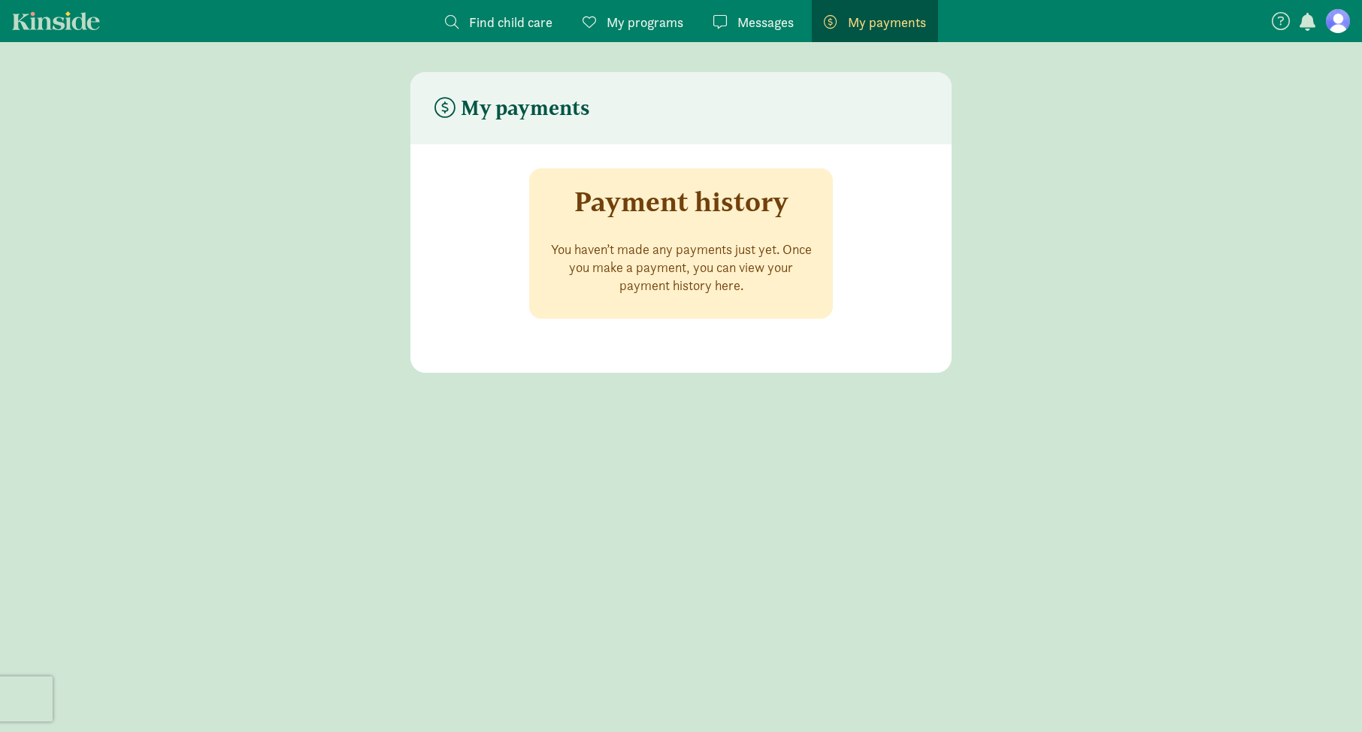
click at [1337, 19] on figure at bounding box center [1338, 21] width 24 height 24
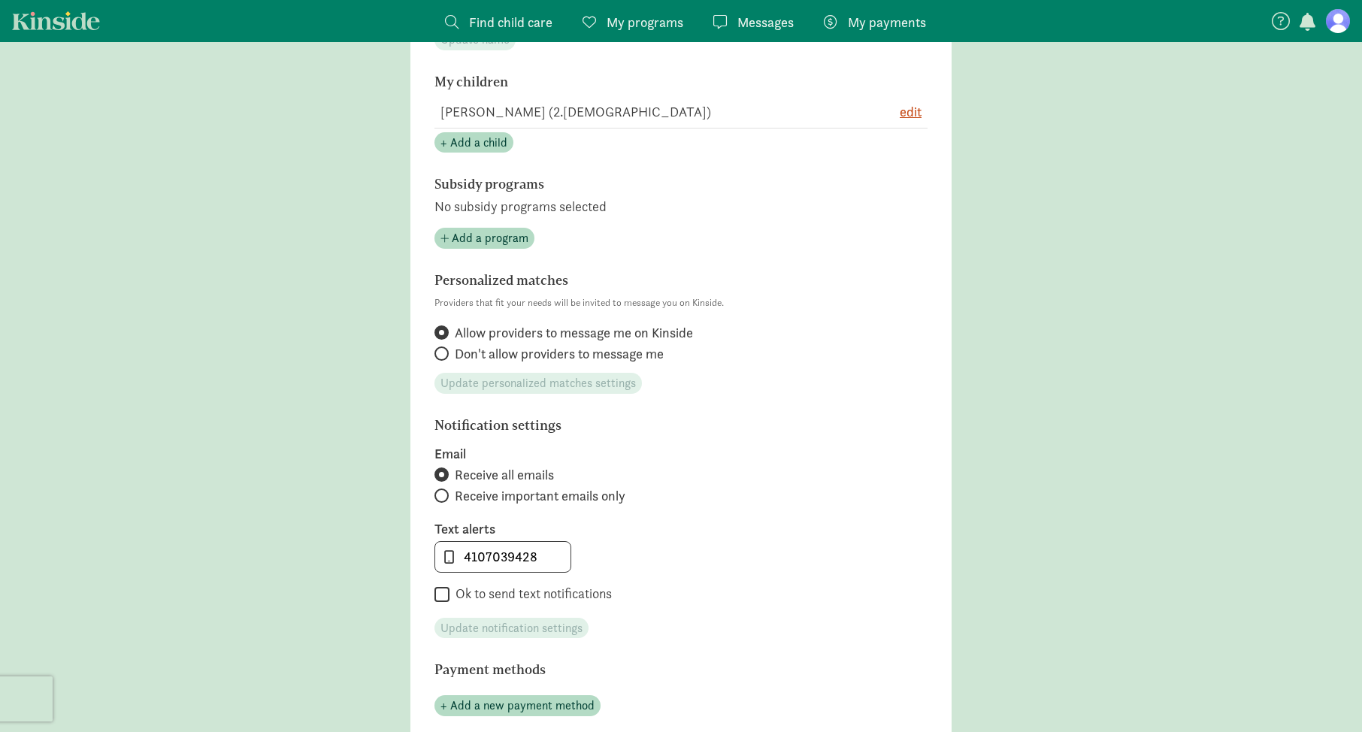
scroll to position [589, 0]
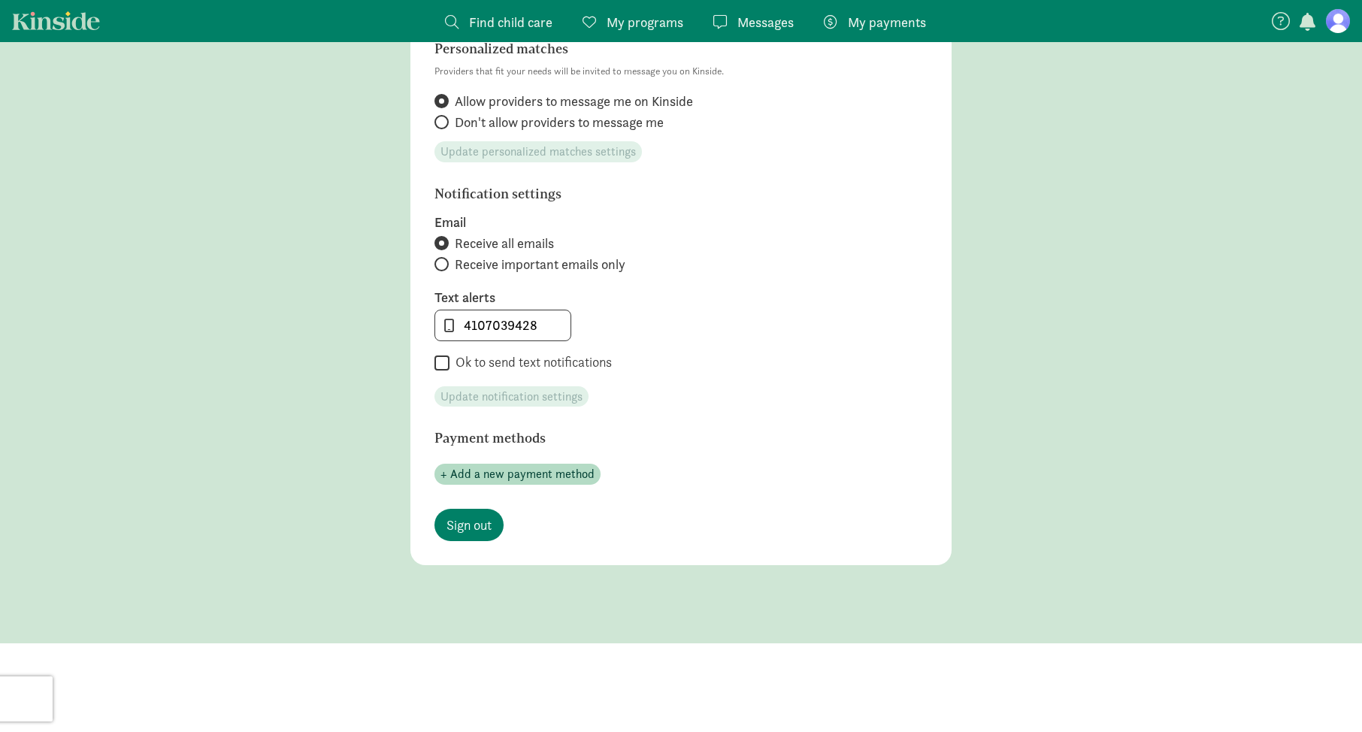
click at [445, 266] on span at bounding box center [441, 264] width 14 height 14
click at [444, 266] on input "Receive important emails only" at bounding box center [439, 264] width 10 height 10
radio input "true"
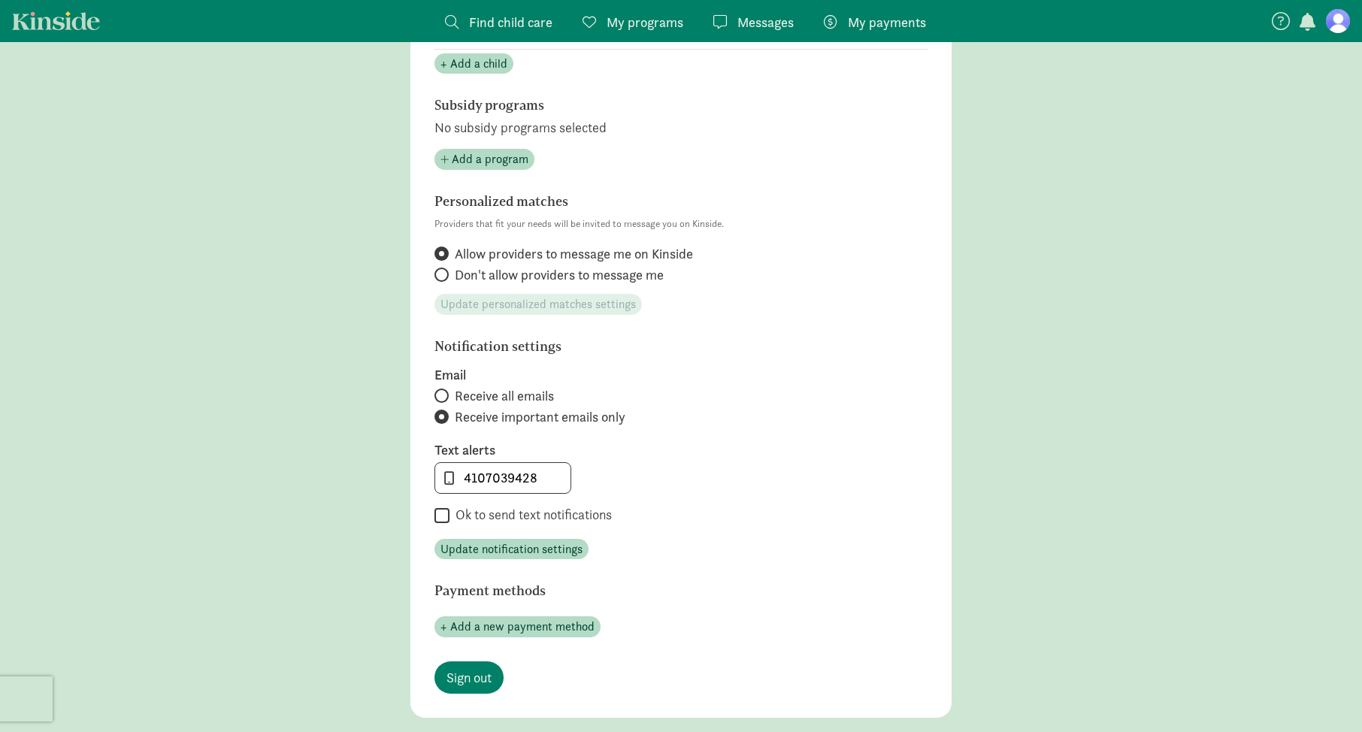
click at [474, 267] on span "Don't allow providers to message me" at bounding box center [559, 275] width 209 height 18
click at [444, 270] on input "Don't allow providers to message me" at bounding box center [439, 275] width 10 height 10
radio input "true"
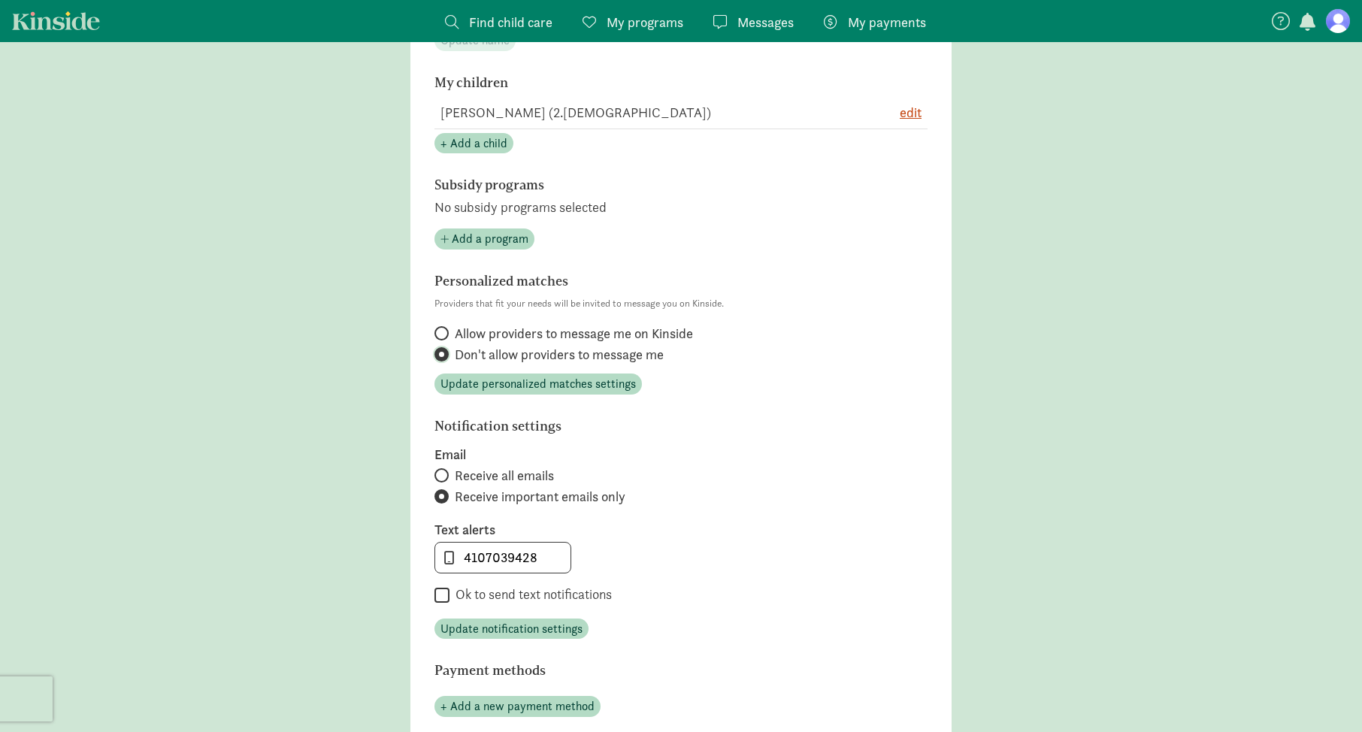
scroll to position [259, 0]
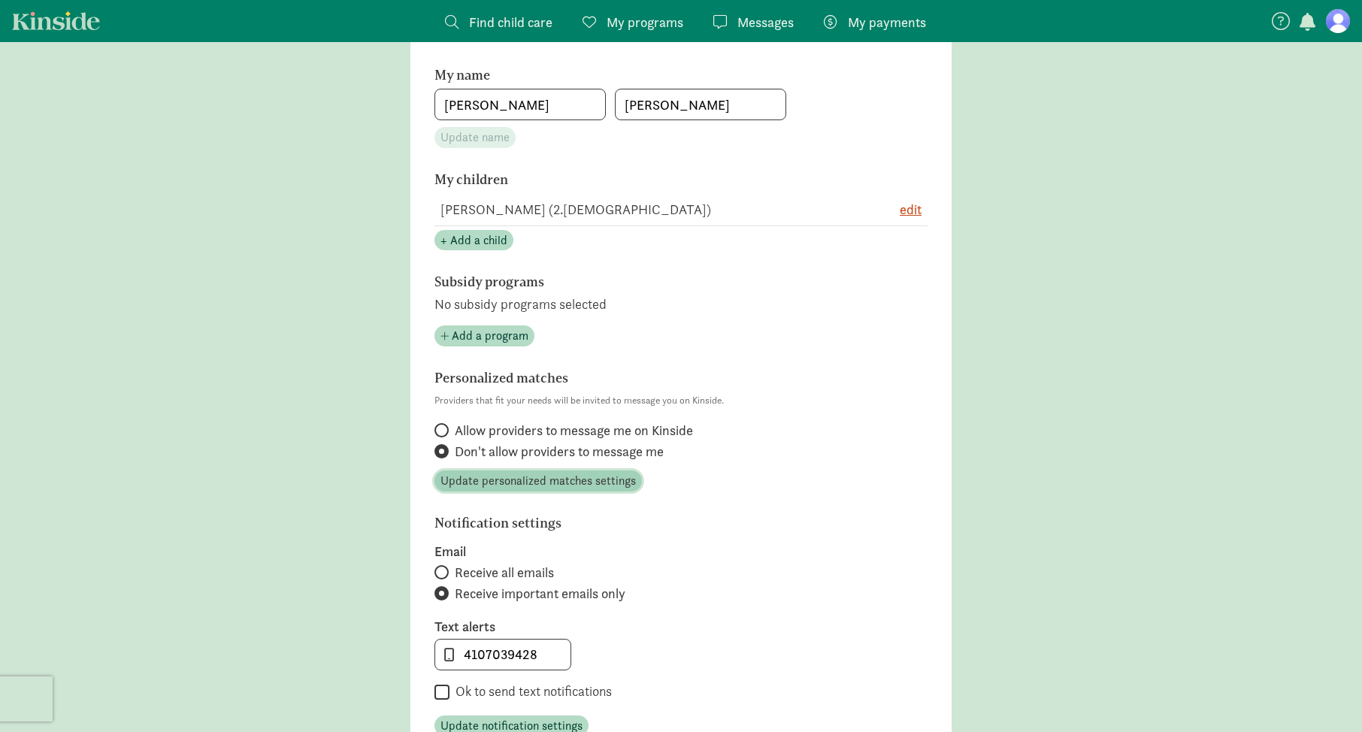
click at [545, 485] on span "Update personalized matches settings" at bounding box center [537, 481] width 195 height 18
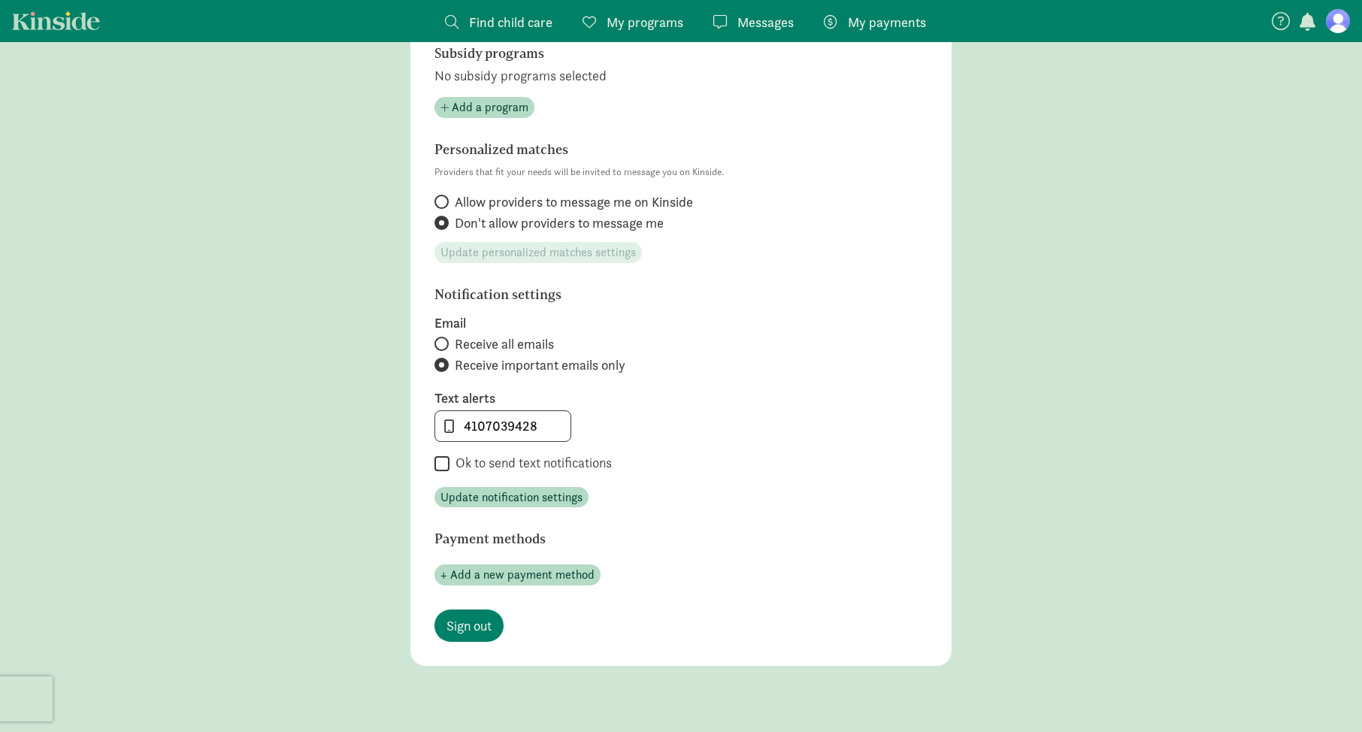
scroll to position [565, 0]
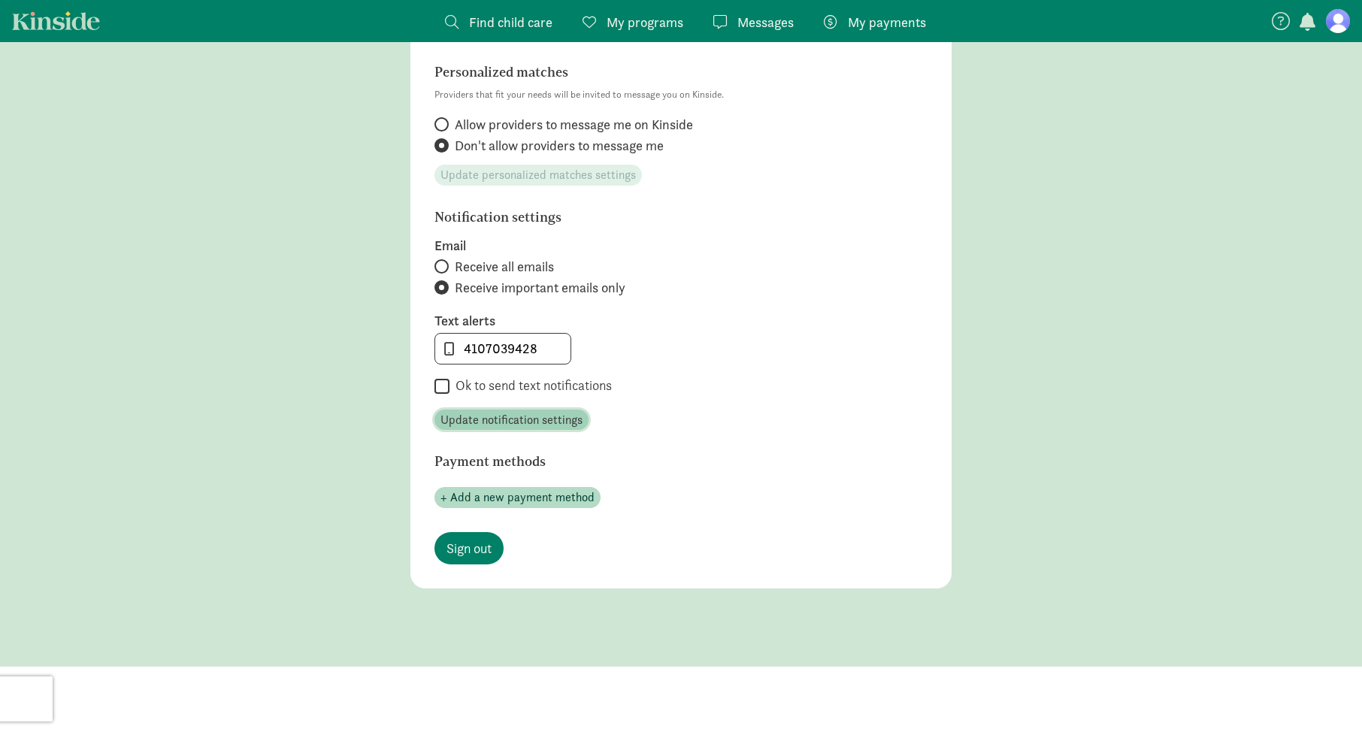
click at [500, 412] on span "Update notification settings" at bounding box center [511, 420] width 142 height 18
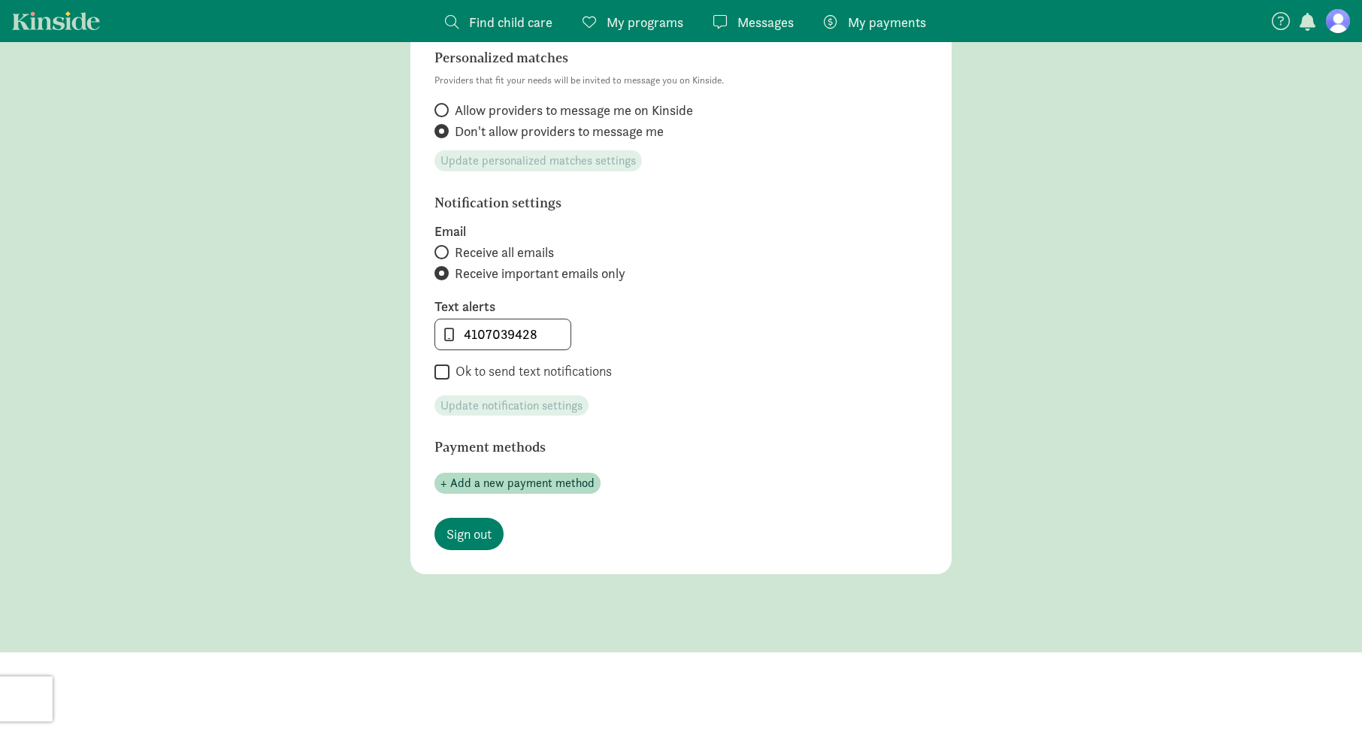
scroll to position [0, 0]
